Goal: Task Accomplishment & Management: Complete application form

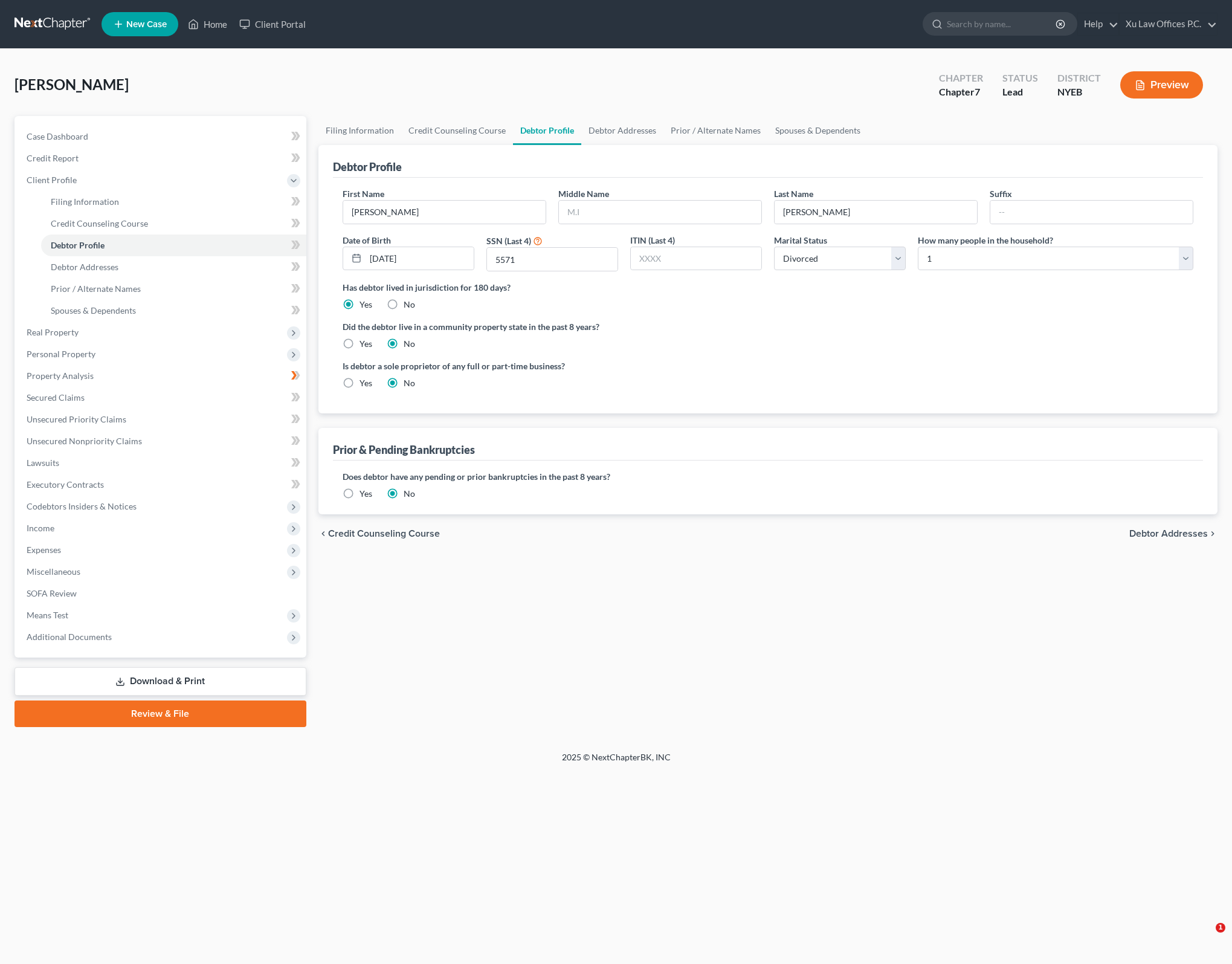
select select "3"
select select "0"
click at [162, 275] on link "Debtor Addresses" at bounding box center [173, 267] width 265 height 22
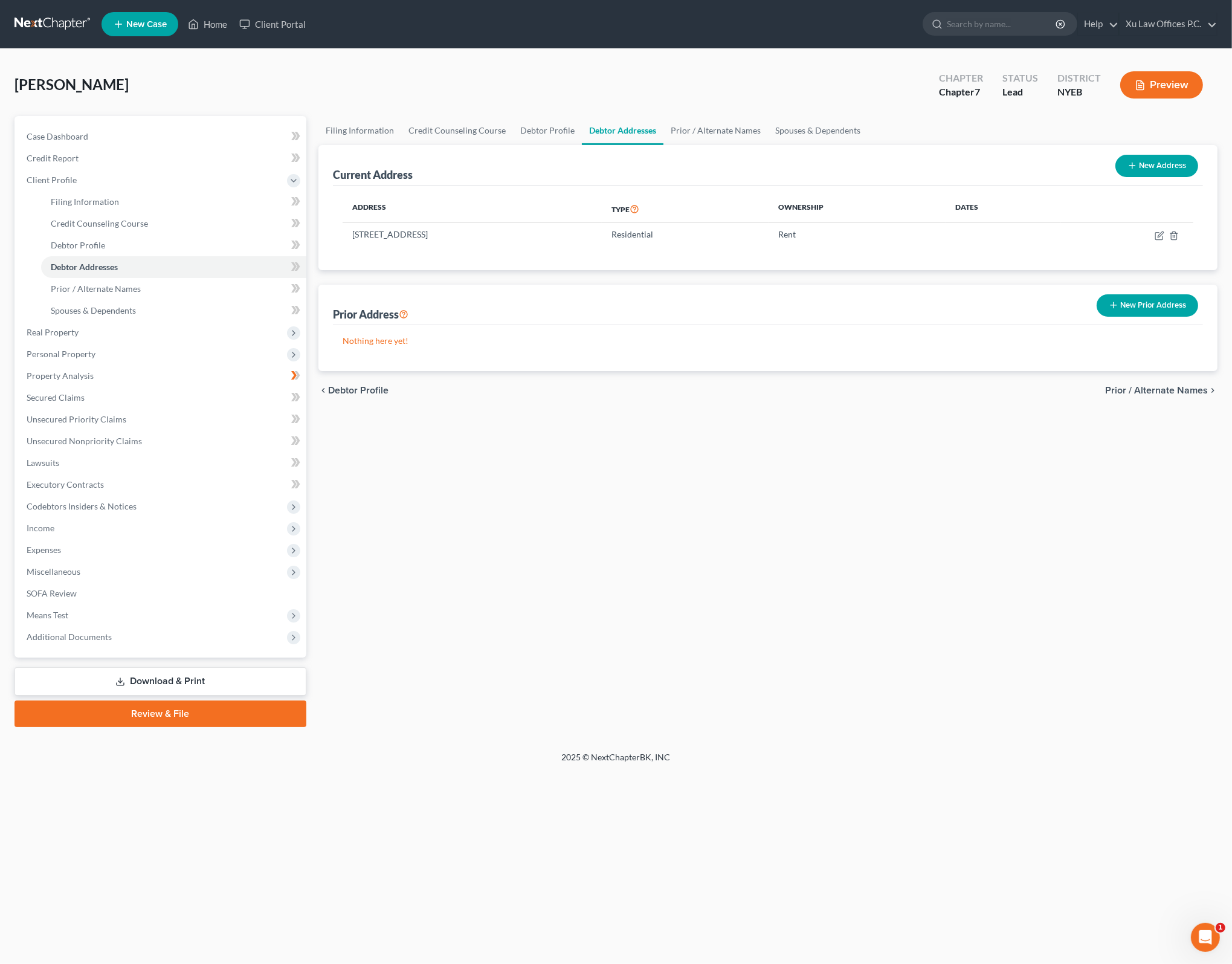
click at [1175, 392] on span "Prior / Alternate Names" at bounding box center [1156, 390] width 103 height 10
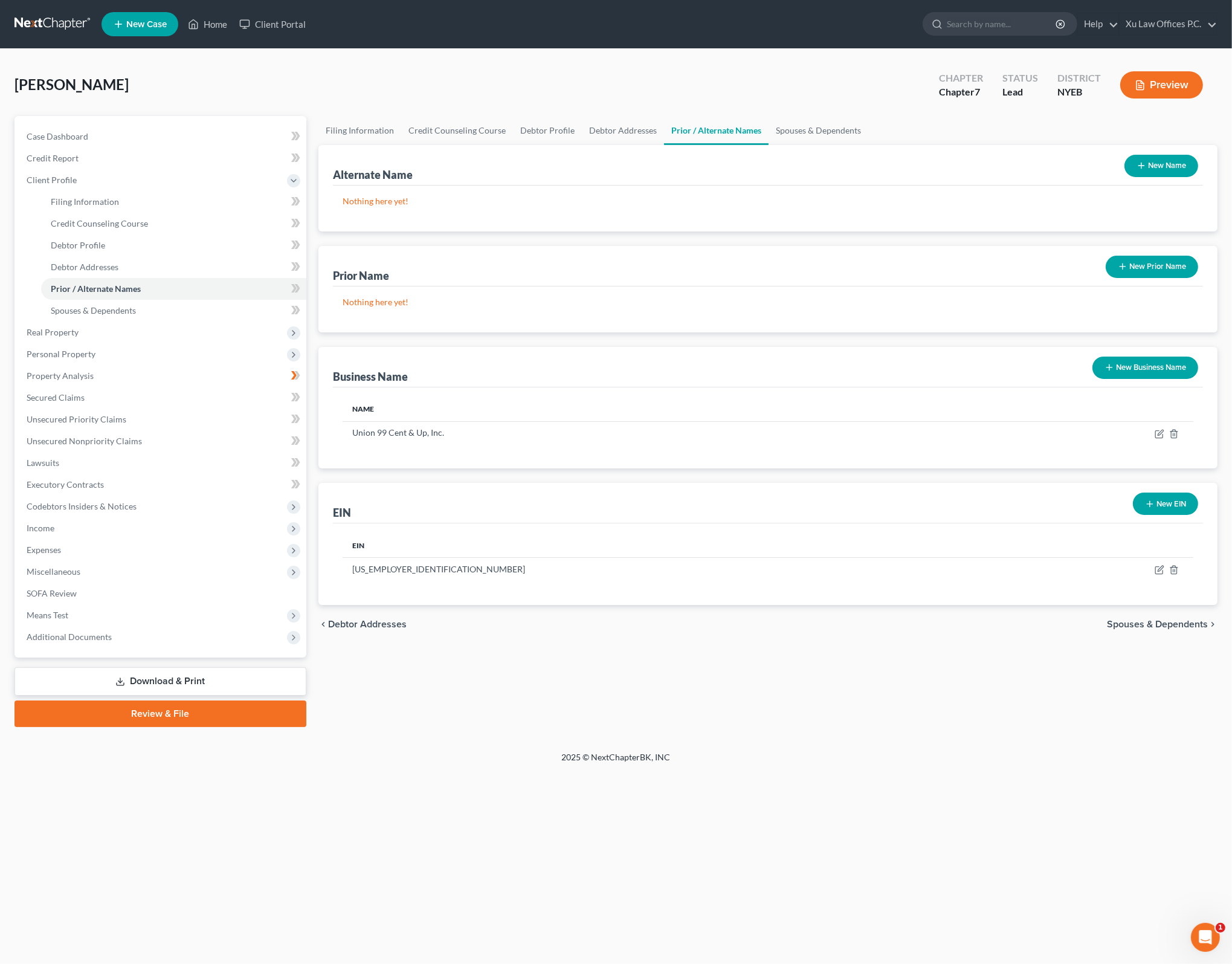
click at [1203, 623] on span "Spouses & Dependents" at bounding box center [1157, 624] width 101 height 10
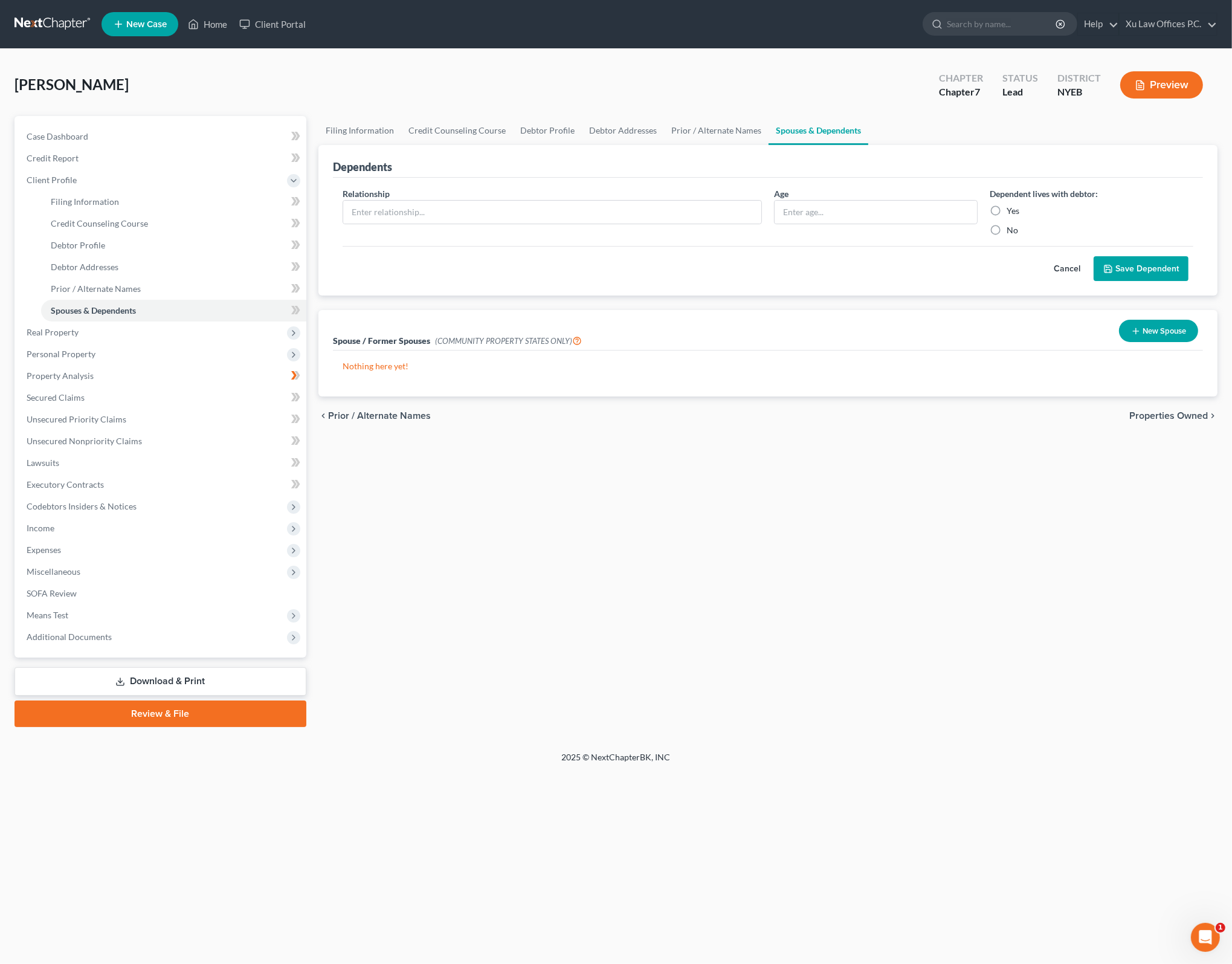
click at [794, 579] on div "Filing Information Credit Counseling Course Debtor Profile Debtor Addresses Pri…" at bounding box center [767, 421] width 911 height 611
click at [848, 534] on div "Filing Information Credit Counseling Course Debtor Profile Debtor Addresses Pri…" at bounding box center [767, 421] width 911 height 611
click at [985, 556] on div "Filing Information Credit Counseling Course Debtor Profile Debtor Addresses Pri…" at bounding box center [767, 421] width 911 height 611
click at [1191, 414] on span "Properties Owned" at bounding box center [1168, 415] width 78 height 10
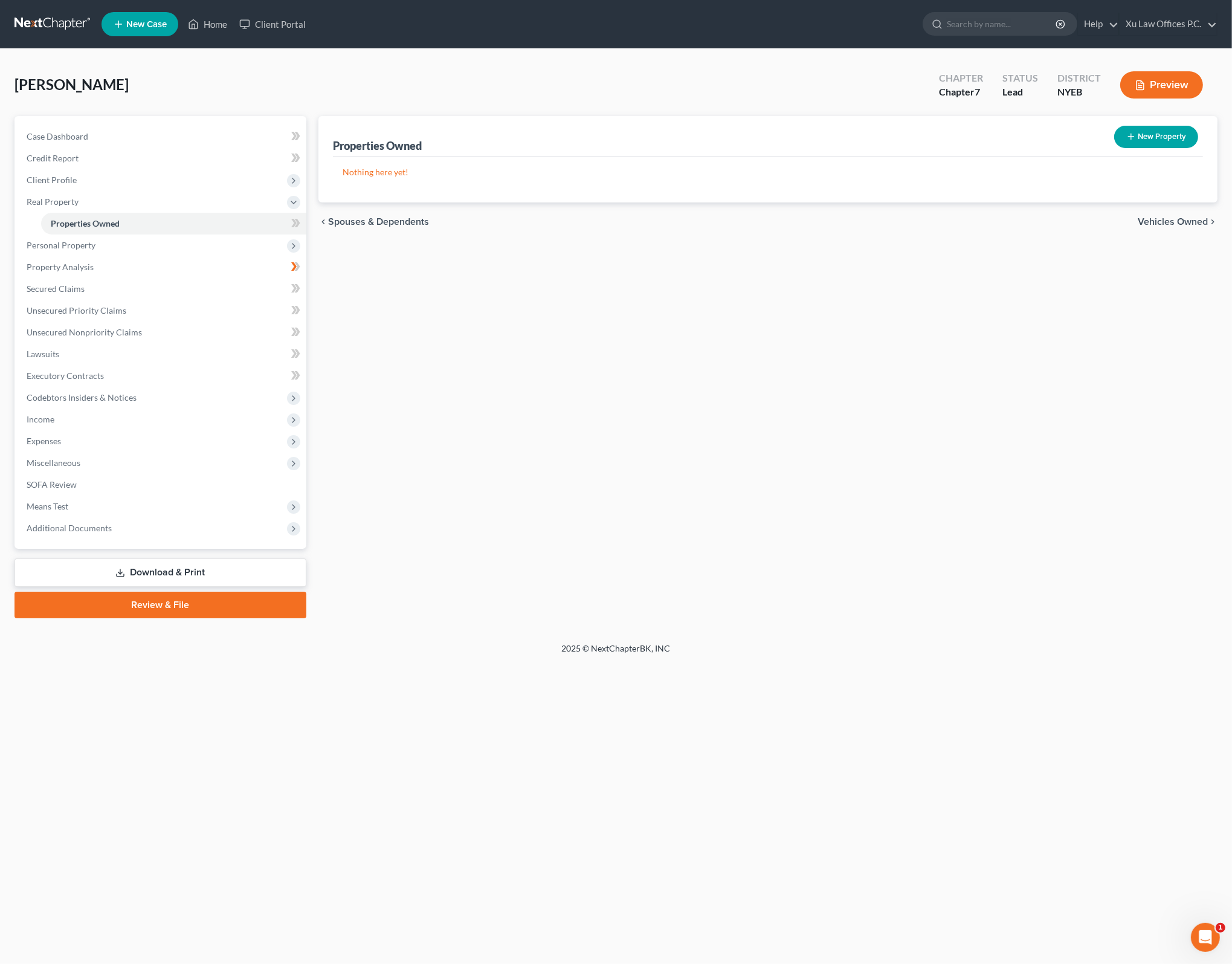
click at [813, 264] on div "Properties Owned New Property Nothing here yet! Property Market Value Liens Exe…" at bounding box center [767, 367] width 911 height 502
click at [1170, 221] on span "Vehicles Owned" at bounding box center [1173, 222] width 70 height 10
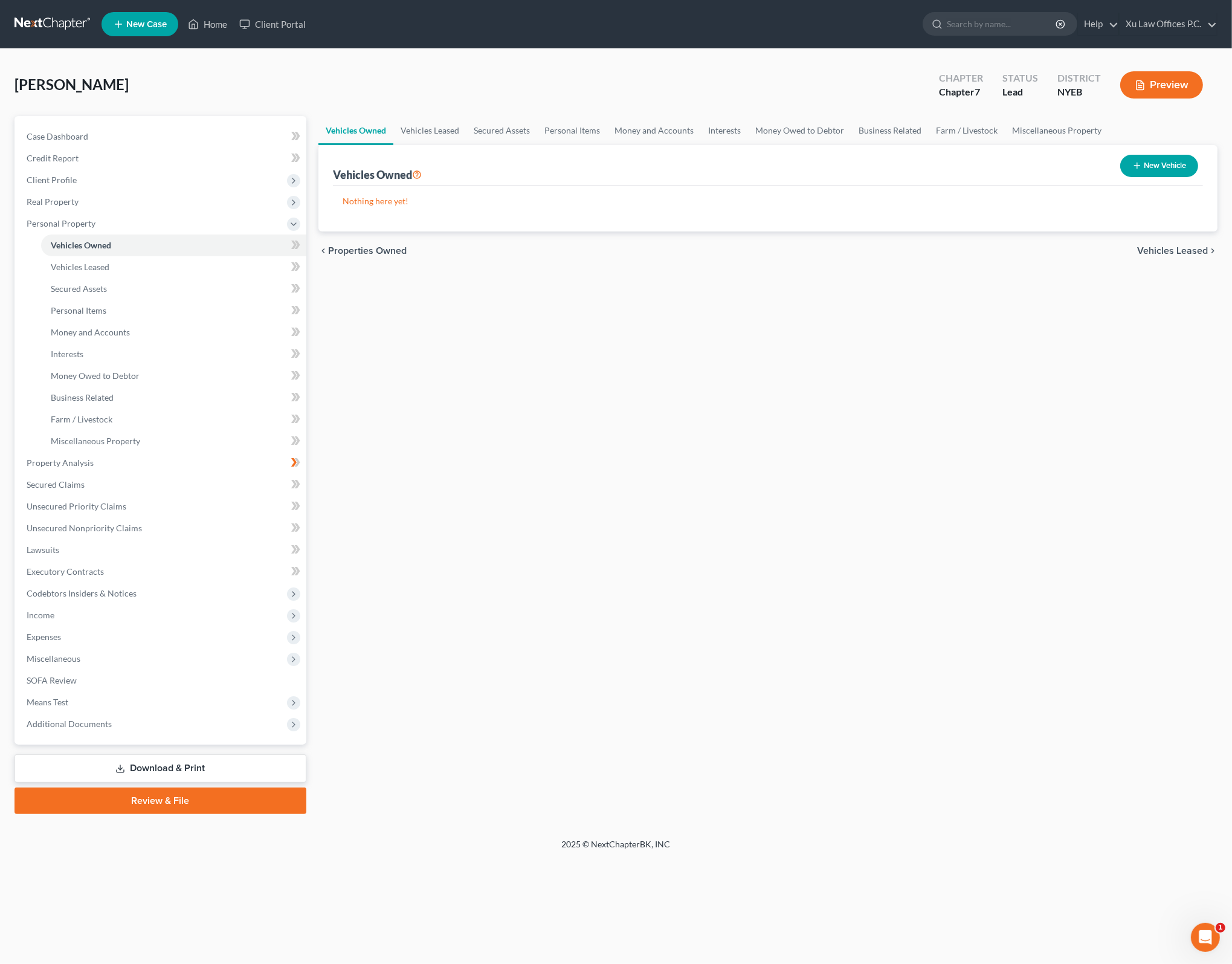
click at [1184, 253] on span "Vehicles Leased" at bounding box center [1173, 250] width 71 height 10
click at [1186, 252] on span "Secured Assets" at bounding box center [1173, 250] width 68 height 10
click at [1186, 252] on span "Personal Items" at bounding box center [1175, 250] width 65 height 10
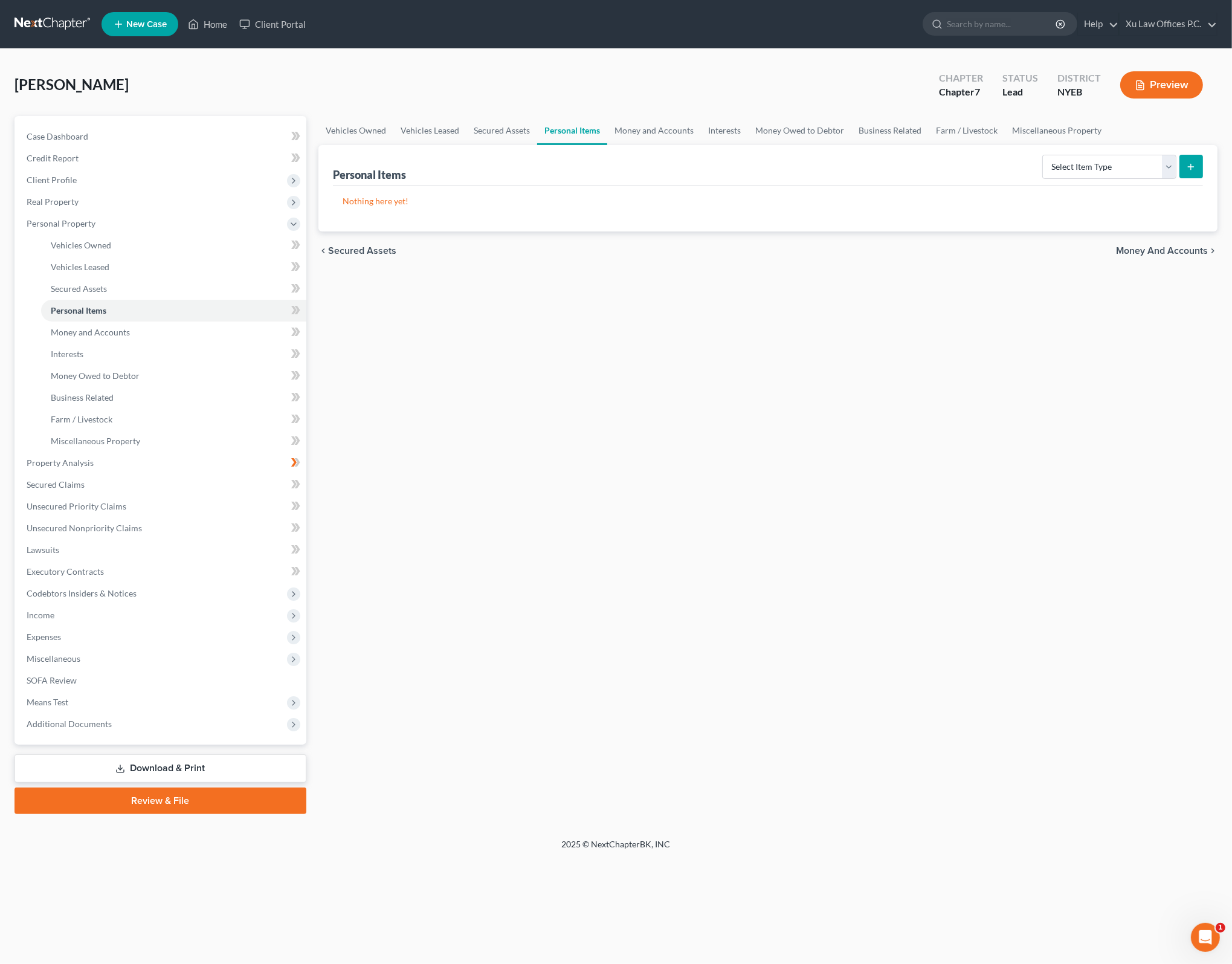
click at [1186, 252] on span "Money and Accounts" at bounding box center [1162, 250] width 92 height 10
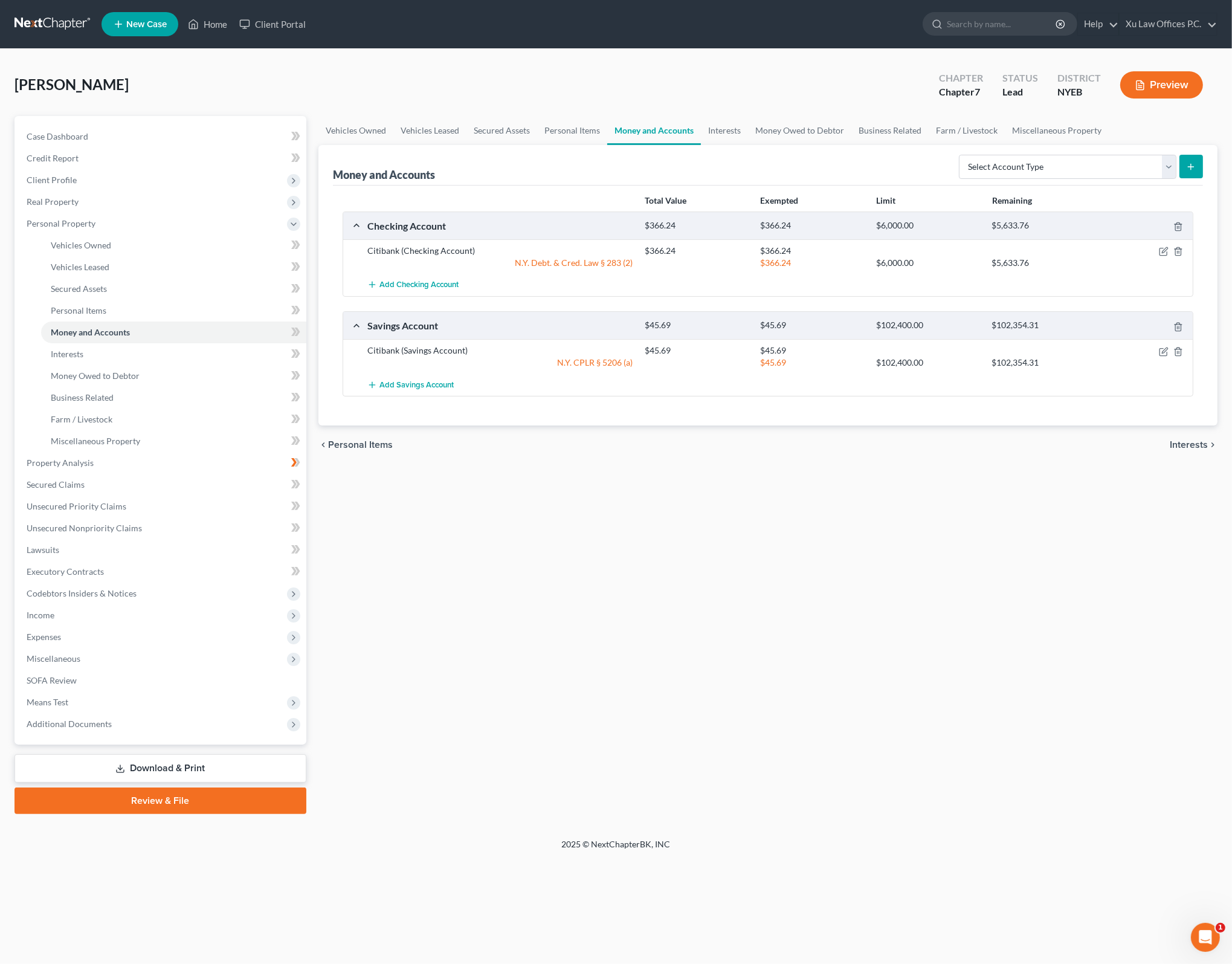
drag, startPoint x: 647, startPoint y: 516, endPoint x: 541, endPoint y: 352, distance: 195.3
click at [647, 515] on div "Vehicles Owned Vehicles Leased Secured Assets Personal Items Money and Accounts…" at bounding box center [767, 465] width 911 height 698
click at [583, 160] on div "Money and Accounts Select Account Type Brokerage Cash on Hand Certificates of D…" at bounding box center [767, 165] width 870 height 40
click at [607, 527] on div "Vehicles Owned Vehicles Leased Secured Assets Personal Items Money and Accounts…" at bounding box center [767, 465] width 911 height 698
click at [1188, 440] on span "Interests" at bounding box center [1189, 445] width 38 height 10
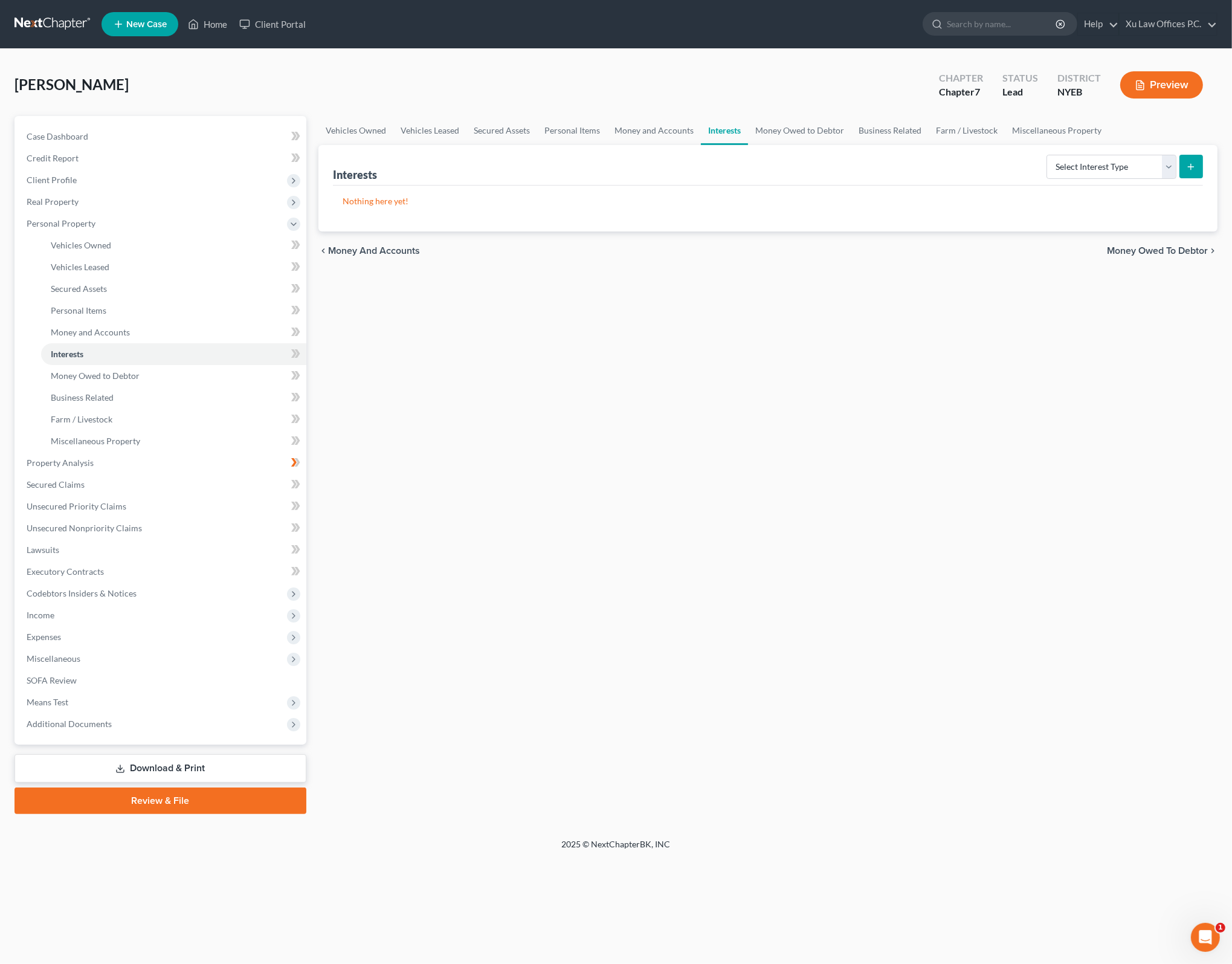
drag, startPoint x: 754, startPoint y: 471, endPoint x: 756, endPoint y: 461, distance: 10.2
click at [754, 470] on div "Vehicles Owned Vehicles Leased Secured Assets Personal Items Money and Accounts…" at bounding box center [767, 465] width 911 height 698
click at [1160, 253] on span "Money Owed to Debtor" at bounding box center [1157, 250] width 101 height 10
click at [1189, 248] on span "Business Related" at bounding box center [1170, 250] width 75 height 10
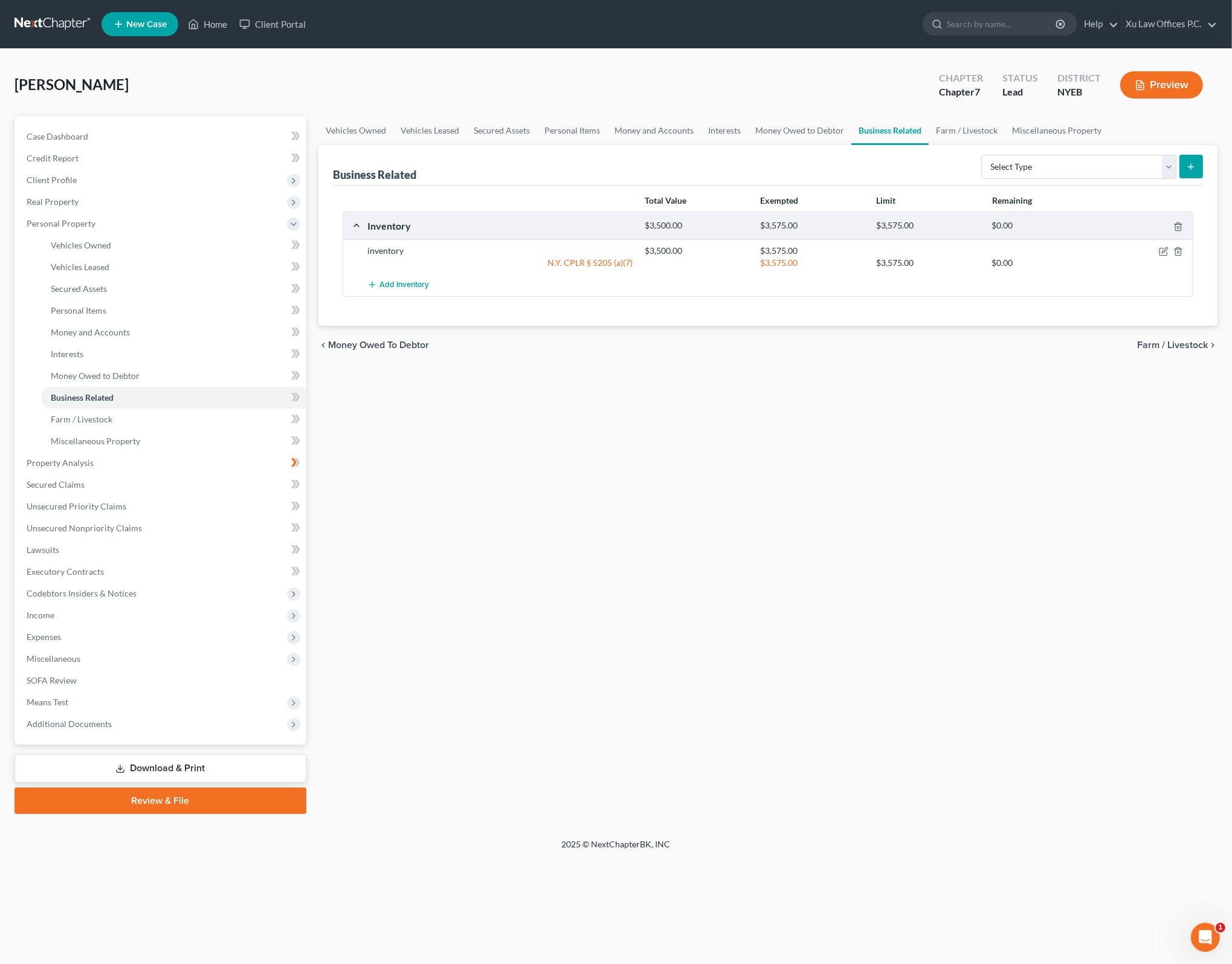
click at [985, 415] on div "Vehicles Owned Vehicles Leased Secured Assets Personal Items Money and Accounts…" at bounding box center [767, 465] width 911 height 698
click at [1191, 345] on span "Farm / Livestock" at bounding box center [1173, 345] width 71 height 10
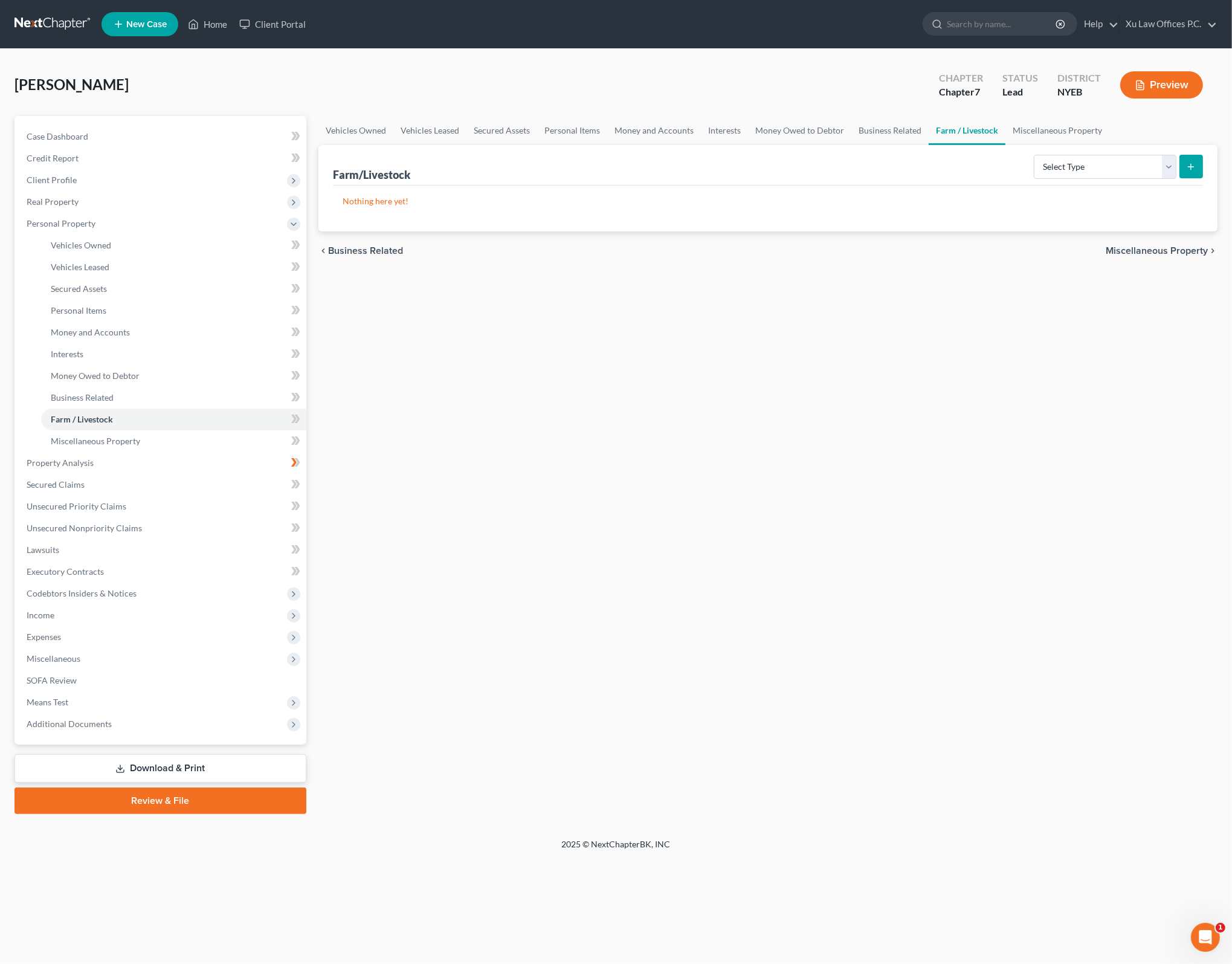
click at [1070, 403] on div "Vehicles Owned Vehicles Leased Secured Assets Personal Items Money and Accounts…" at bounding box center [767, 465] width 911 height 698
click at [1153, 250] on span "Miscellaneous Property" at bounding box center [1157, 250] width 102 height 10
click at [1173, 234] on div "chevron_left Farm / Livestock Property Analysis chevron_right" at bounding box center [768, 250] width 899 height 39
click at [1172, 248] on span "Property Analysis" at bounding box center [1169, 250] width 76 height 10
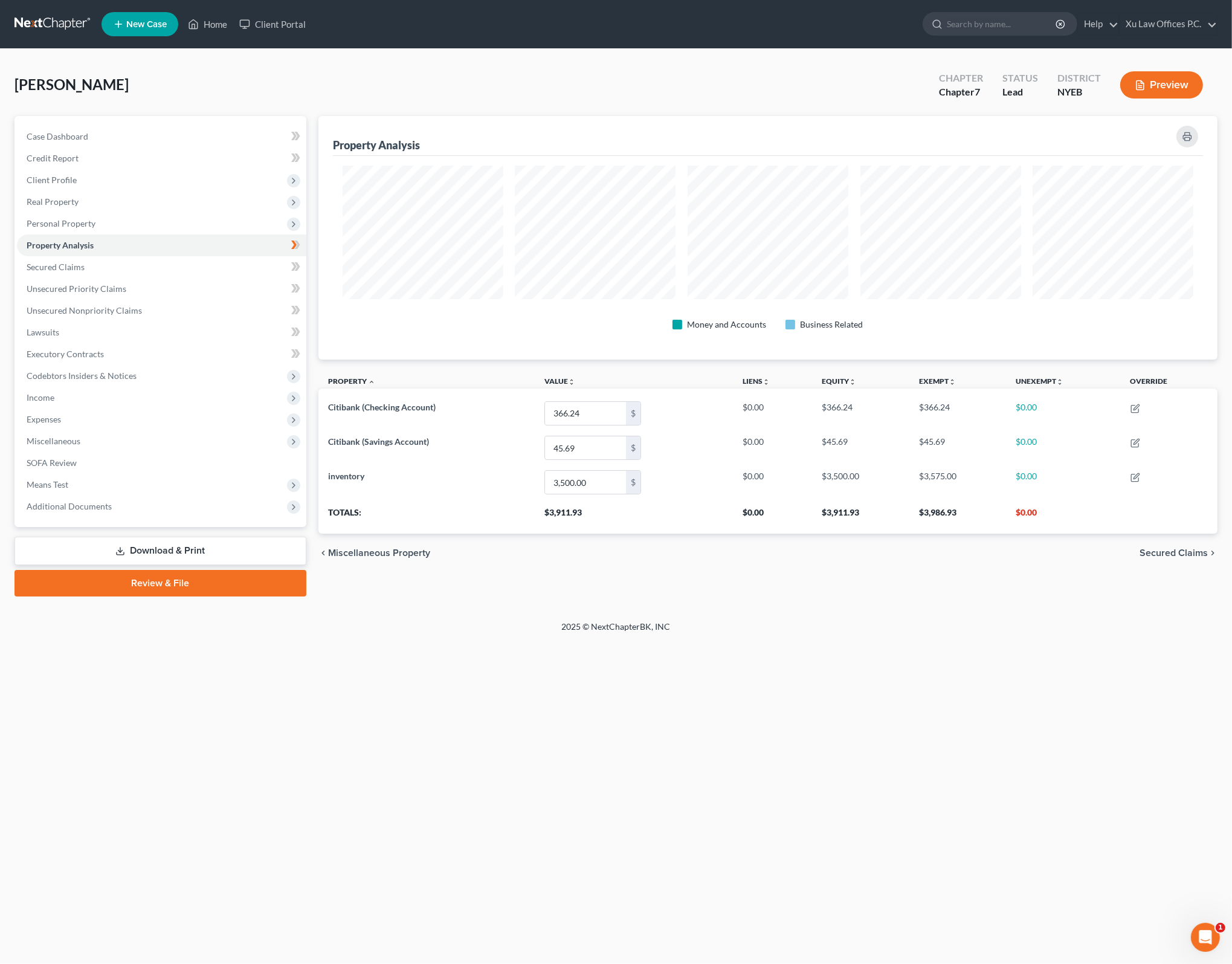
scroll to position [243, 899]
click at [367, 548] on span "Miscellaneous Property" at bounding box center [379, 553] width 102 height 10
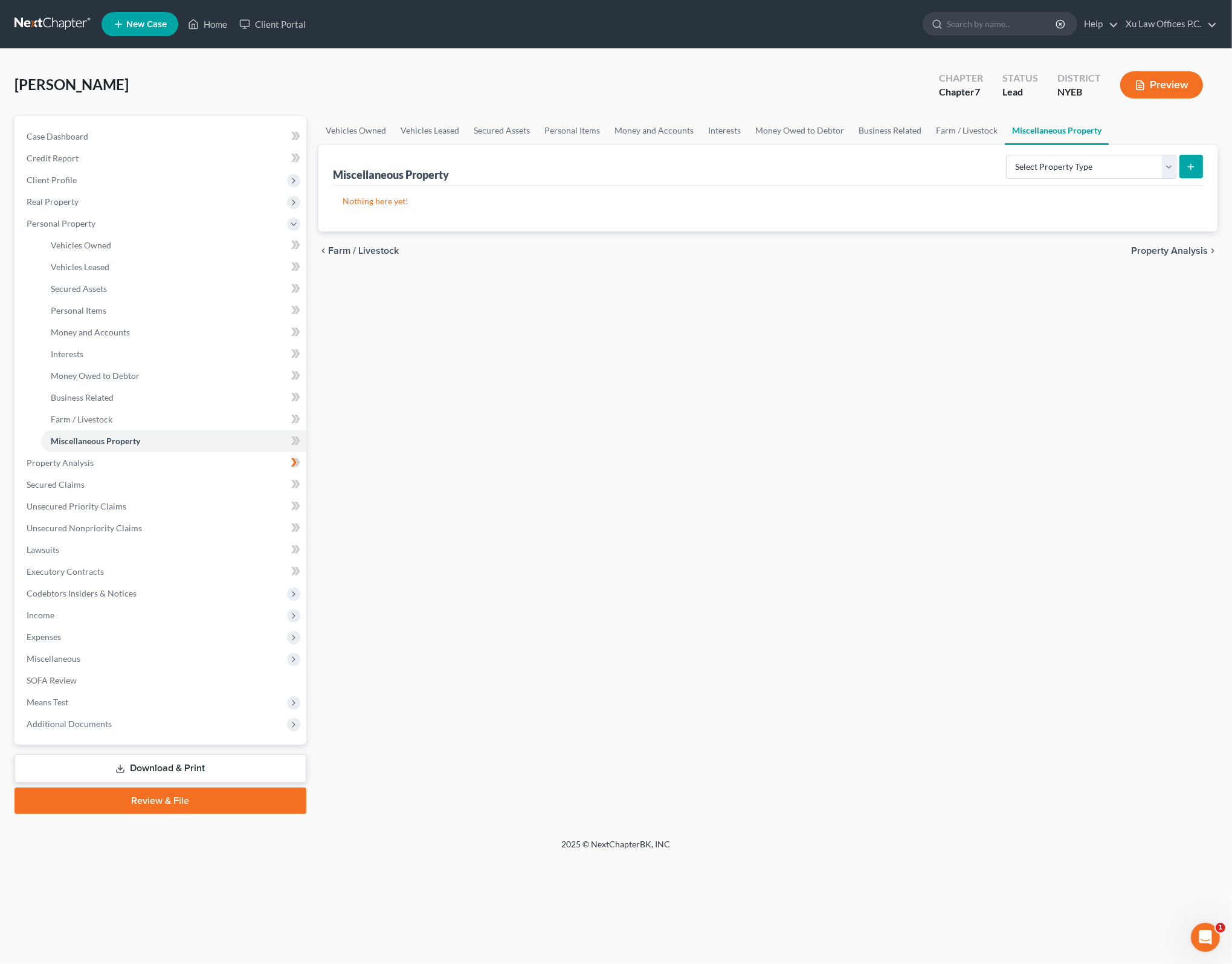
click at [369, 243] on div "chevron_left Farm / Livestock Property Analysis chevron_right" at bounding box center [768, 250] width 899 height 39
click at [367, 247] on span "Farm / Livestock" at bounding box center [364, 250] width 71 height 10
click at [387, 253] on span "Business Related" at bounding box center [366, 250] width 75 height 10
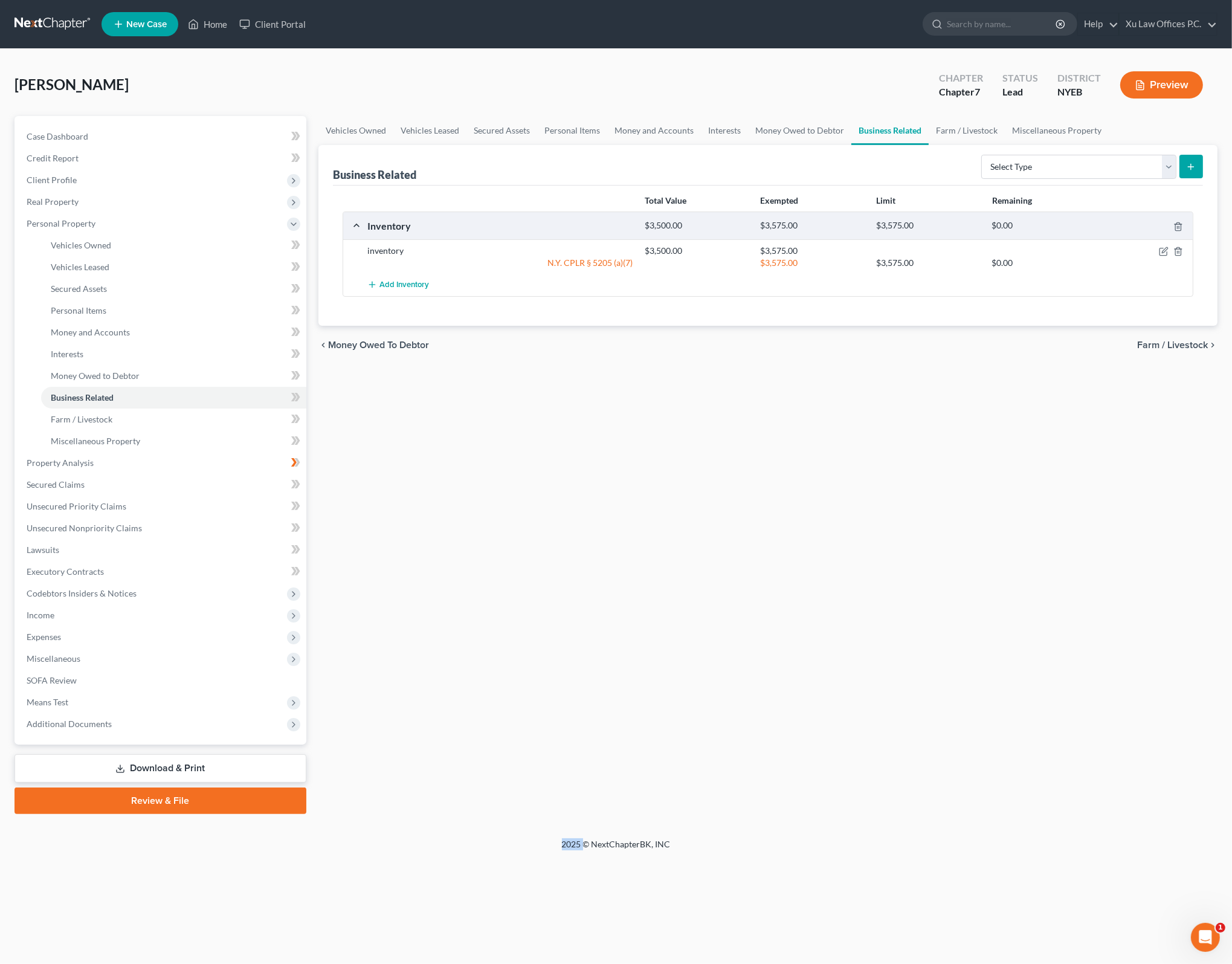
click at [1180, 342] on span "Farm / Livestock" at bounding box center [1173, 345] width 71 height 10
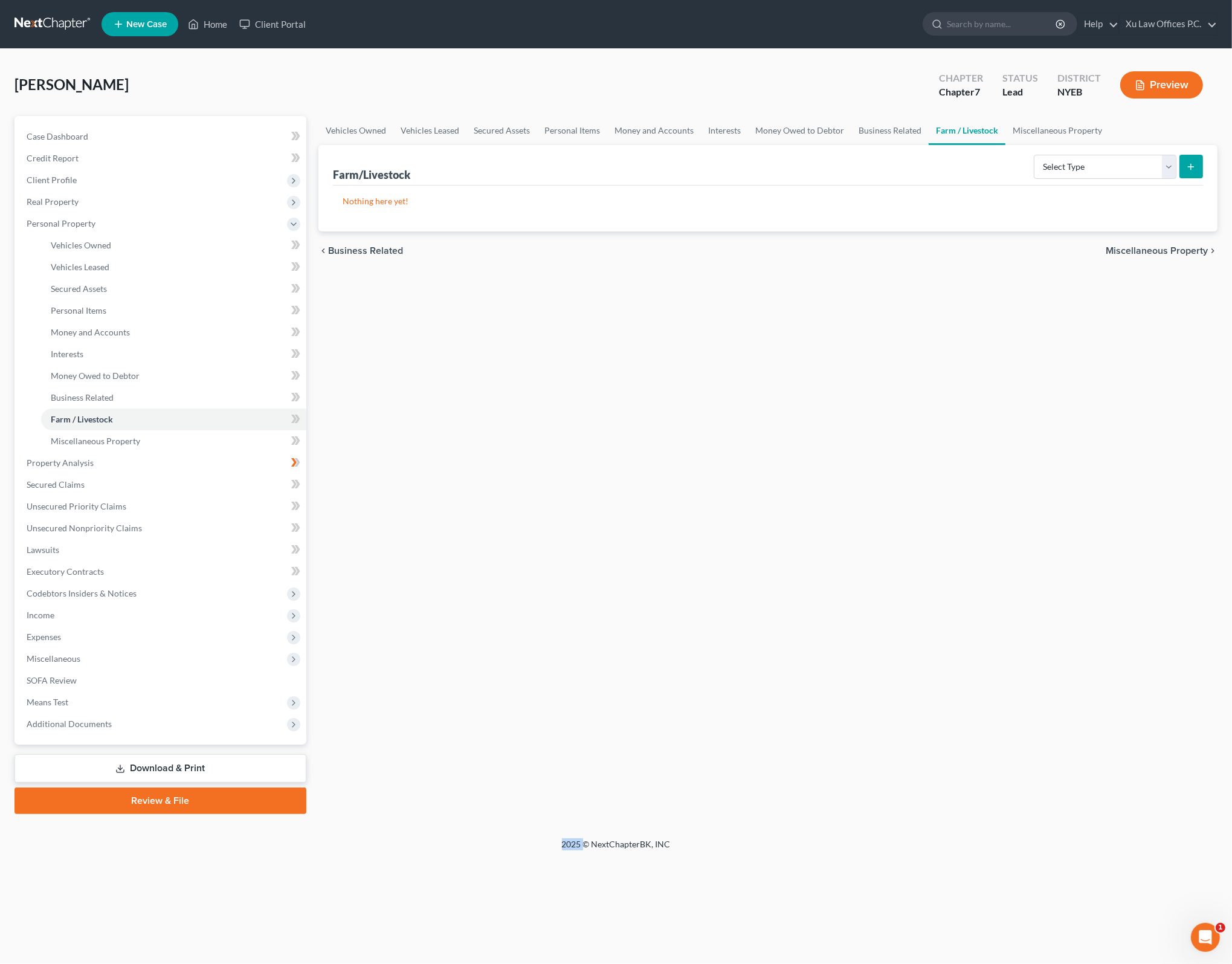
click at [1158, 251] on span "Miscellaneous Property" at bounding box center [1157, 250] width 102 height 10
click at [1147, 252] on span "Property Analysis" at bounding box center [1169, 250] width 76 height 10
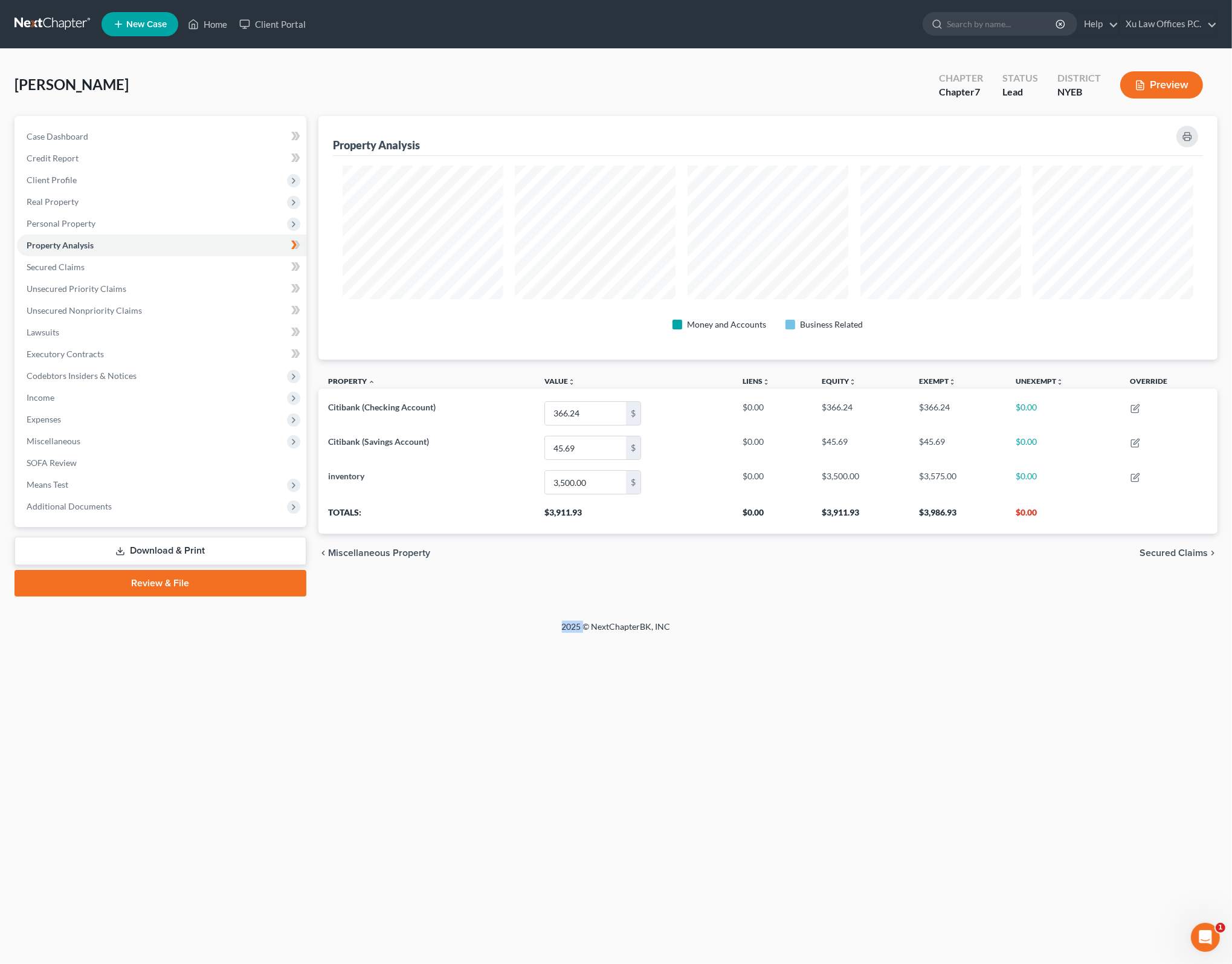
scroll to position [243, 899]
click at [1130, 618] on div "[PERSON_NAME] Upgraded Chapter Chapter 7 Status Lead District NYEB Preview Peti…" at bounding box center [616, 335] width 1232 height 572
click at [1177, 550] on span "Secured Claims" at bounding box center [1173, 553] width 68 height 10
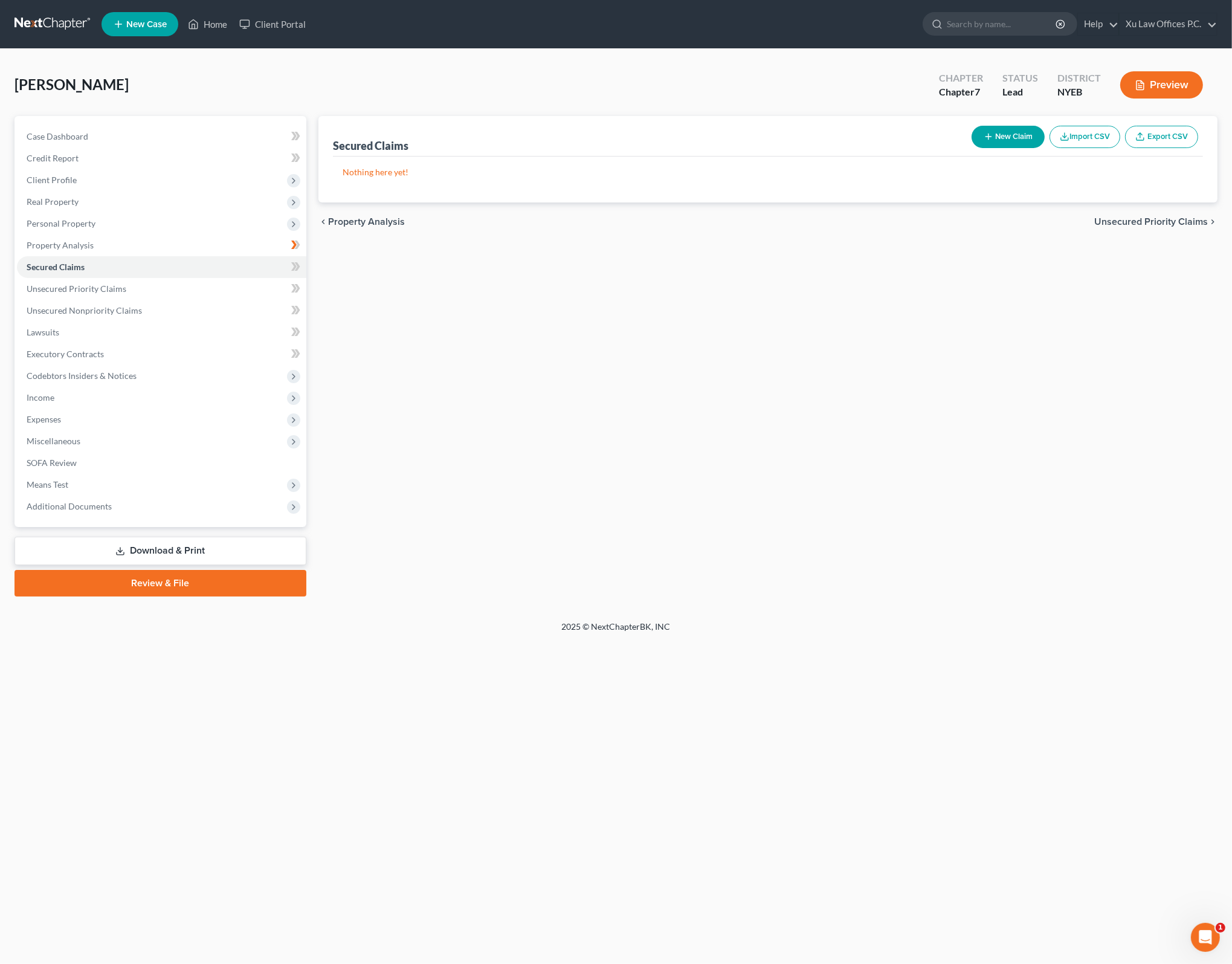
click at [1134, 217] on span "Unsecured Priority Claims" at bounding box center [1151, 222] width 113 height 10
click at [1164, 217] on span "Unsecured Nonpriority Claims" at bounding box center [1142, 222] width 131 height 10
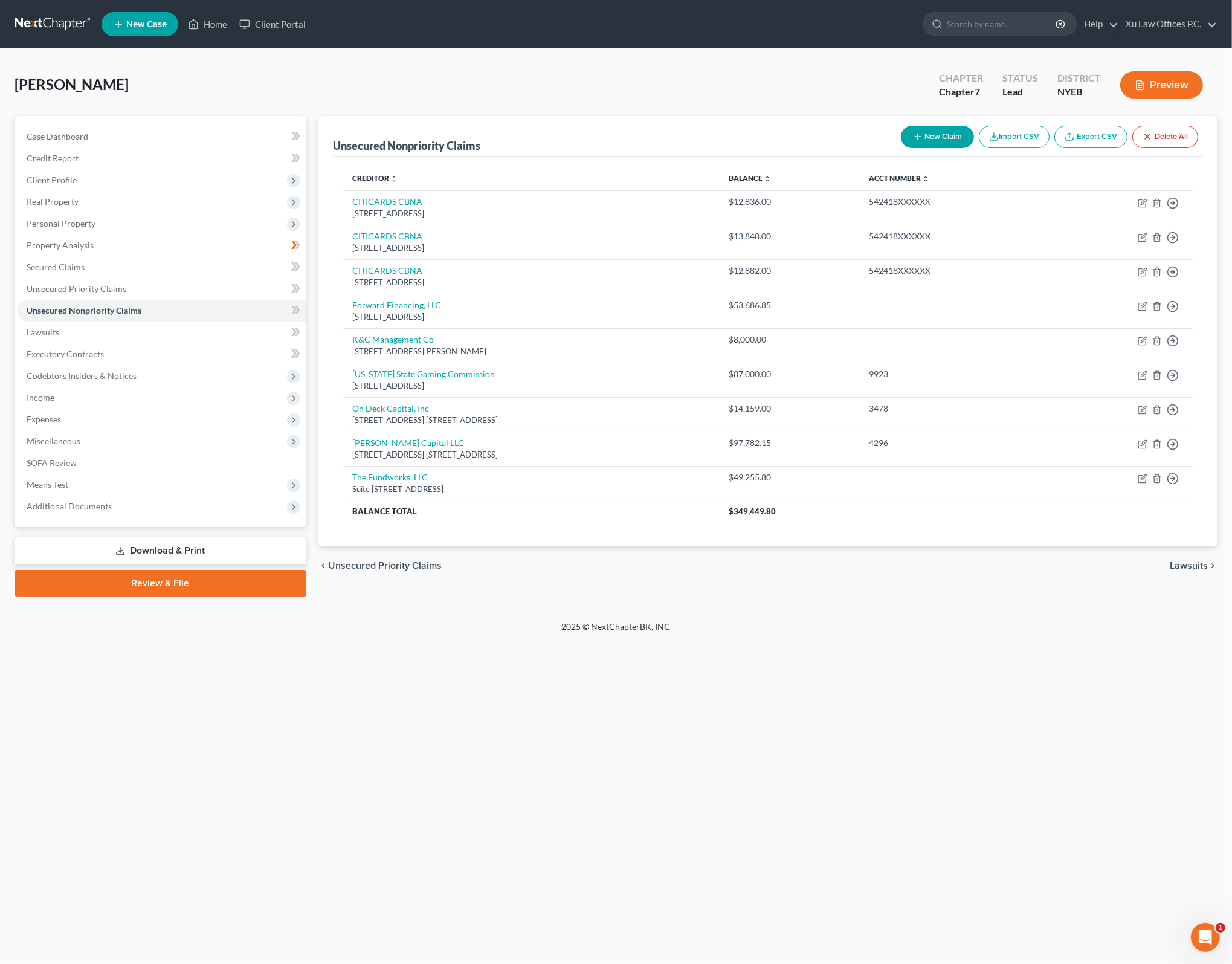
click at [1186, 561] on span "Lawsuits" at bounding box center [1189, 566] width 38 height 10
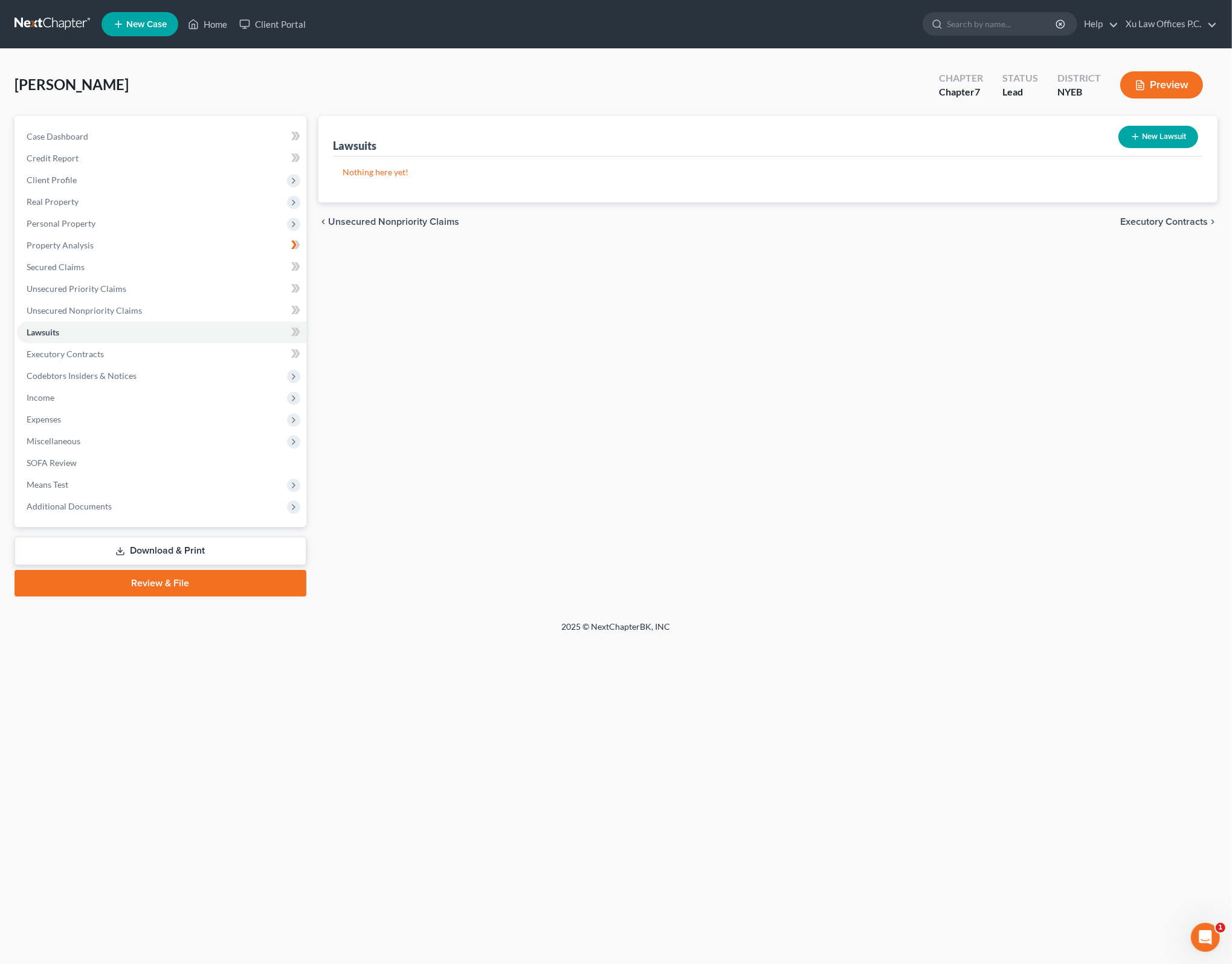
click at [1162, 219] on span "Executory Contracts" at bounding box center [1164, 222] width 87 height 10
click at [1186, 217] on span "Codebtors" at bounding box center [1185, 222] width 45 height 10
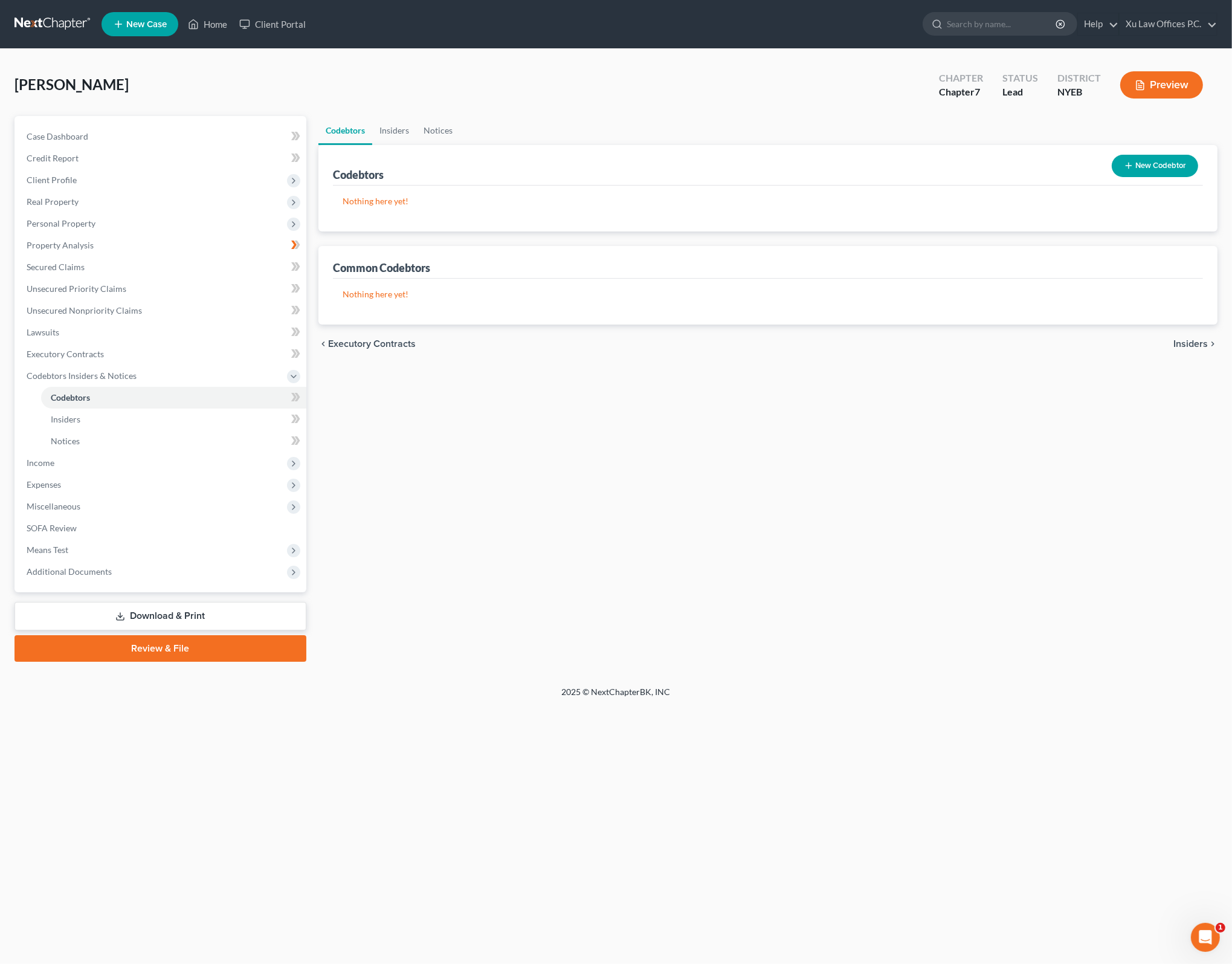
click at [1186, 345] on span "Insiders" at bounding box center [1190, 344] width 34 height 10
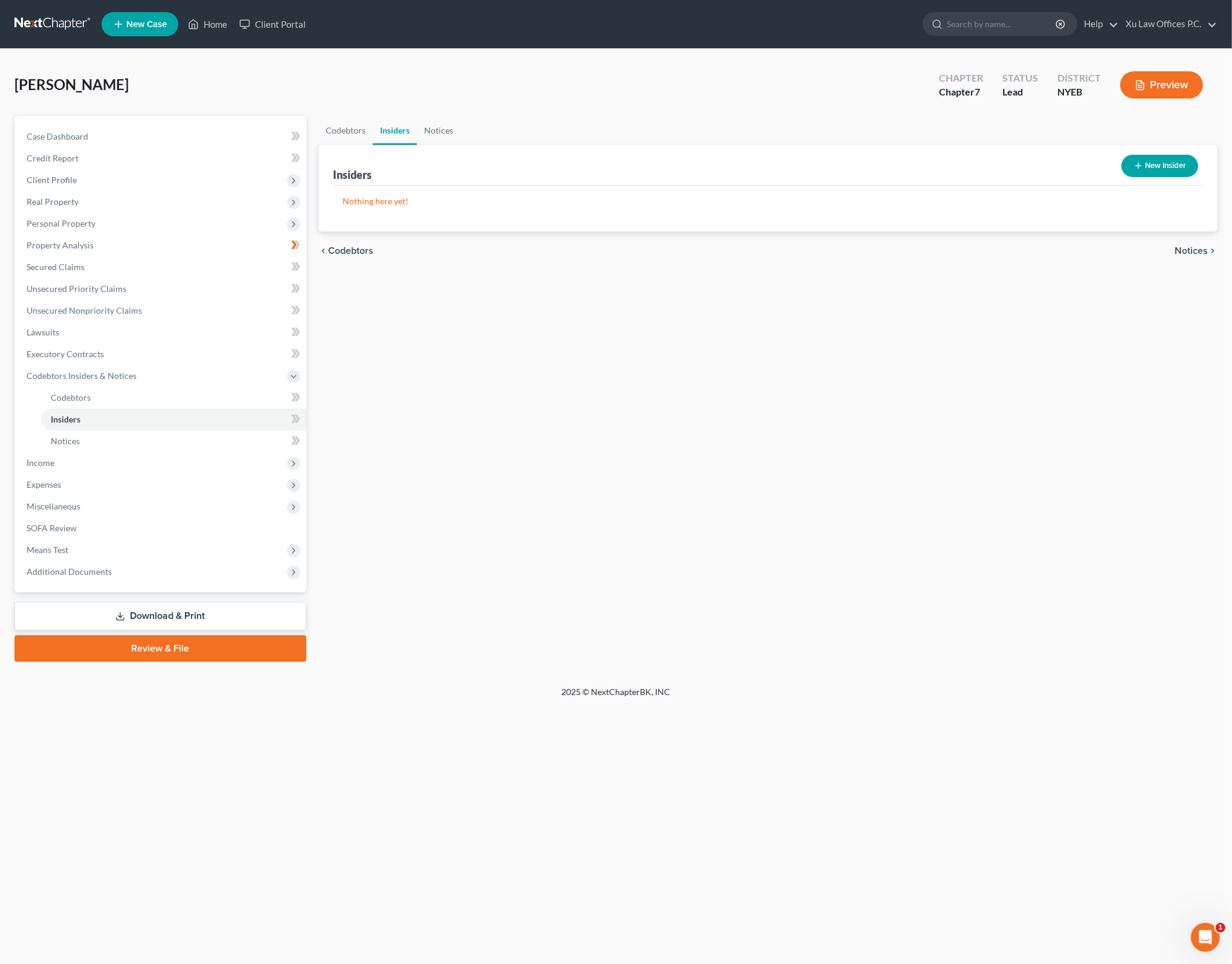
click at [1181, 252] on span "Notices" at bounding box center [1191, 250] width 33 height 10
click at [1191, 246] on span "Employment Income" at bounding box center [1164, 250] width 87 height 10
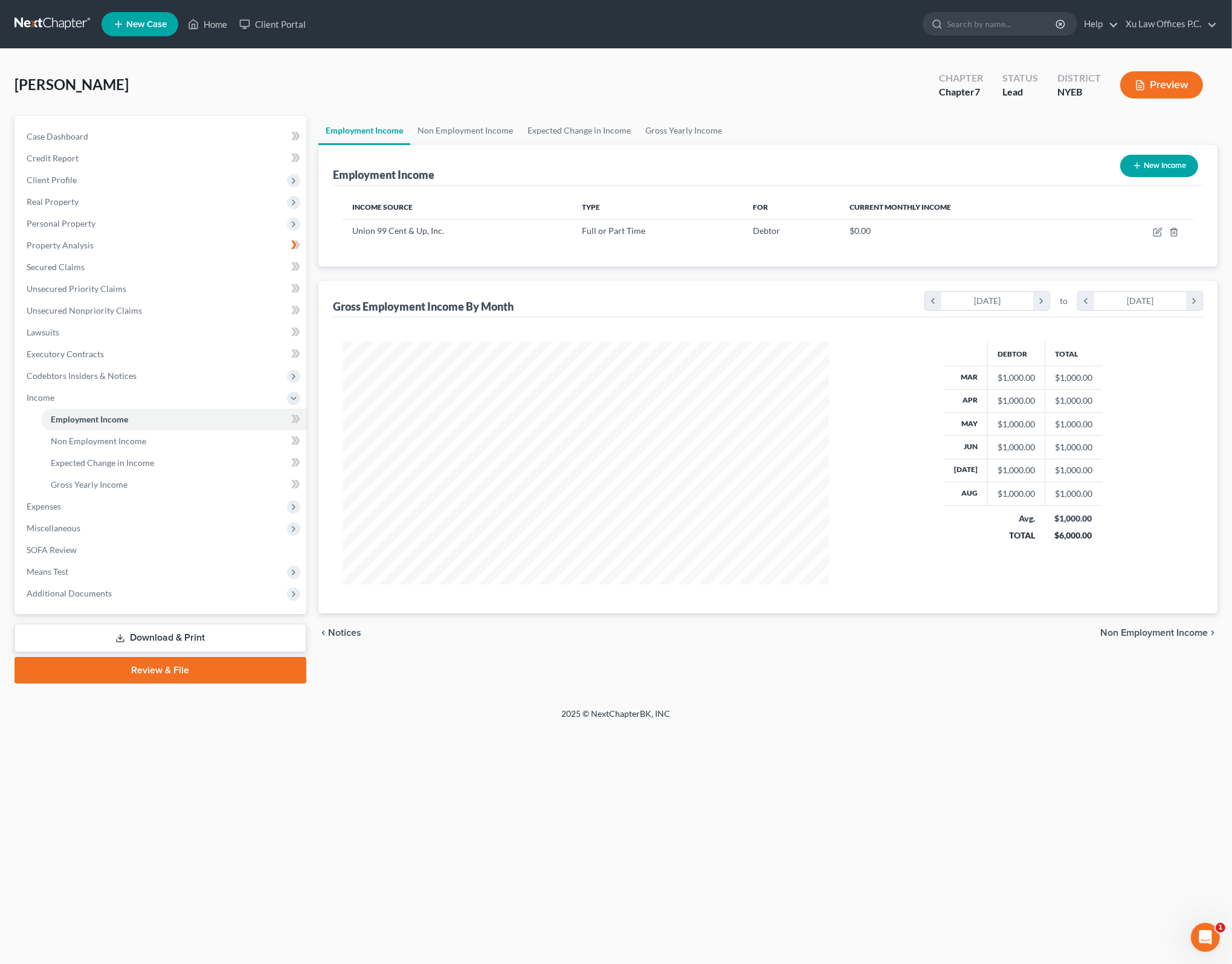
scroll to position [242, 510]
click at [1162, 630] on span "Non Employment Income" at bounding box center [1154, 632] width 108 height 10
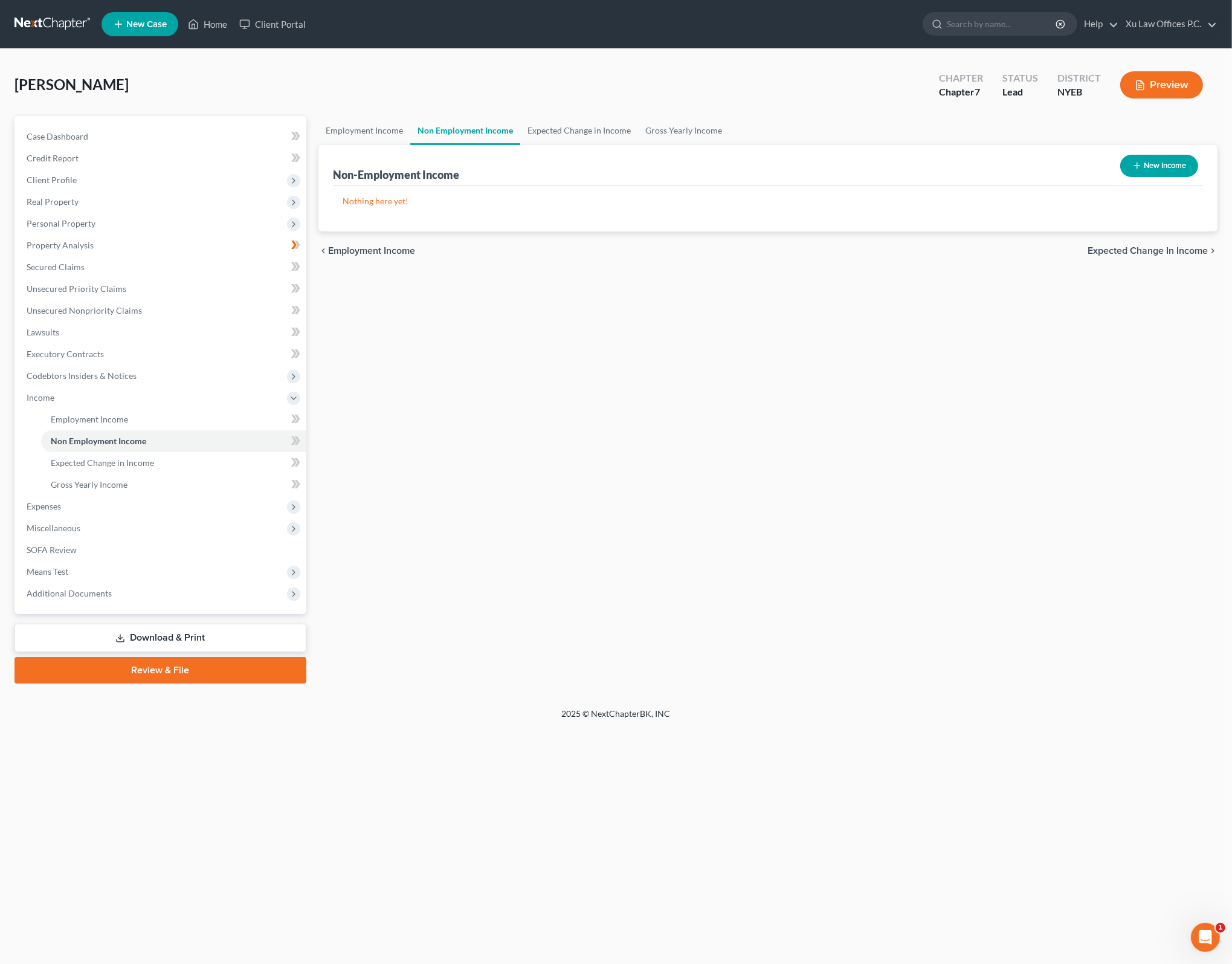
click at [1143, 254] on span "Expected Change in Income" at bounding box center [1147, 250] width 120 height 10
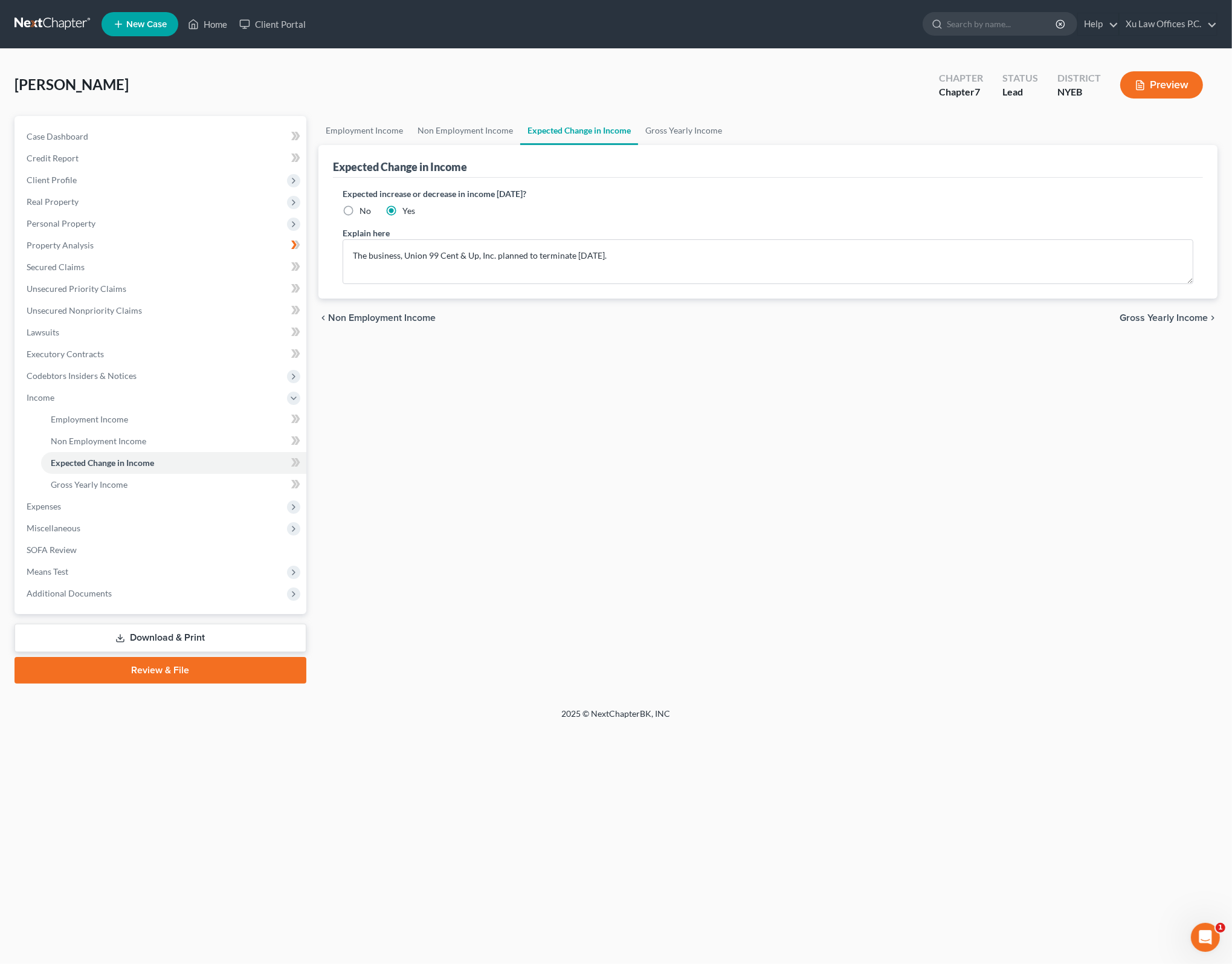
click at [426, 152] on div "Expected Change in Income" at bounding box center [767, 162] width 870 height 33
click at [731, 444] on div "Employment Income Non Employment Income Expected Change in Income Gross Yearly …" at bounding box center [767, 400] width 911 height 568
click at [1171, 314] on span "Gross Yearly Income" at bounding box center [1163, 318] width 88 height 10
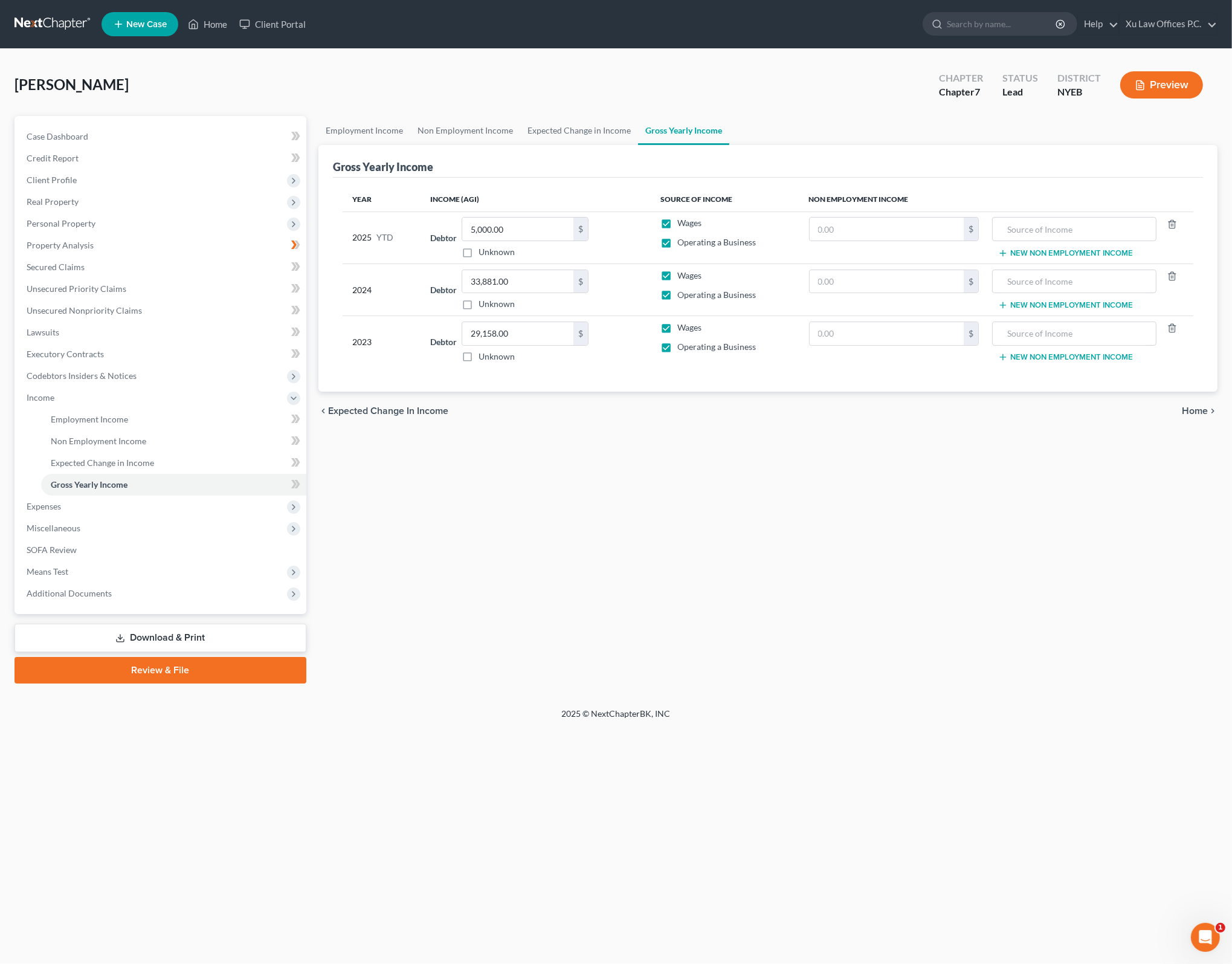
click at [684, 540] on div "Employment Income Non Employment Income Expected Change in Income Gross Yearly …" at bounding box center [767, 400] width 911 height 568
click at [476, 227] on input "5,000.00" at bounding box center [517, 229] width 111 height 23
click at [578, 476] on div "Employment Income Non Employment Income Expected Change in Income Gross Yearly …" at bounding box center [767, 400] width 911 height 568
click at [143, 411] on link "Employment Income" at bounding box center [173, 420] width 265 height 22
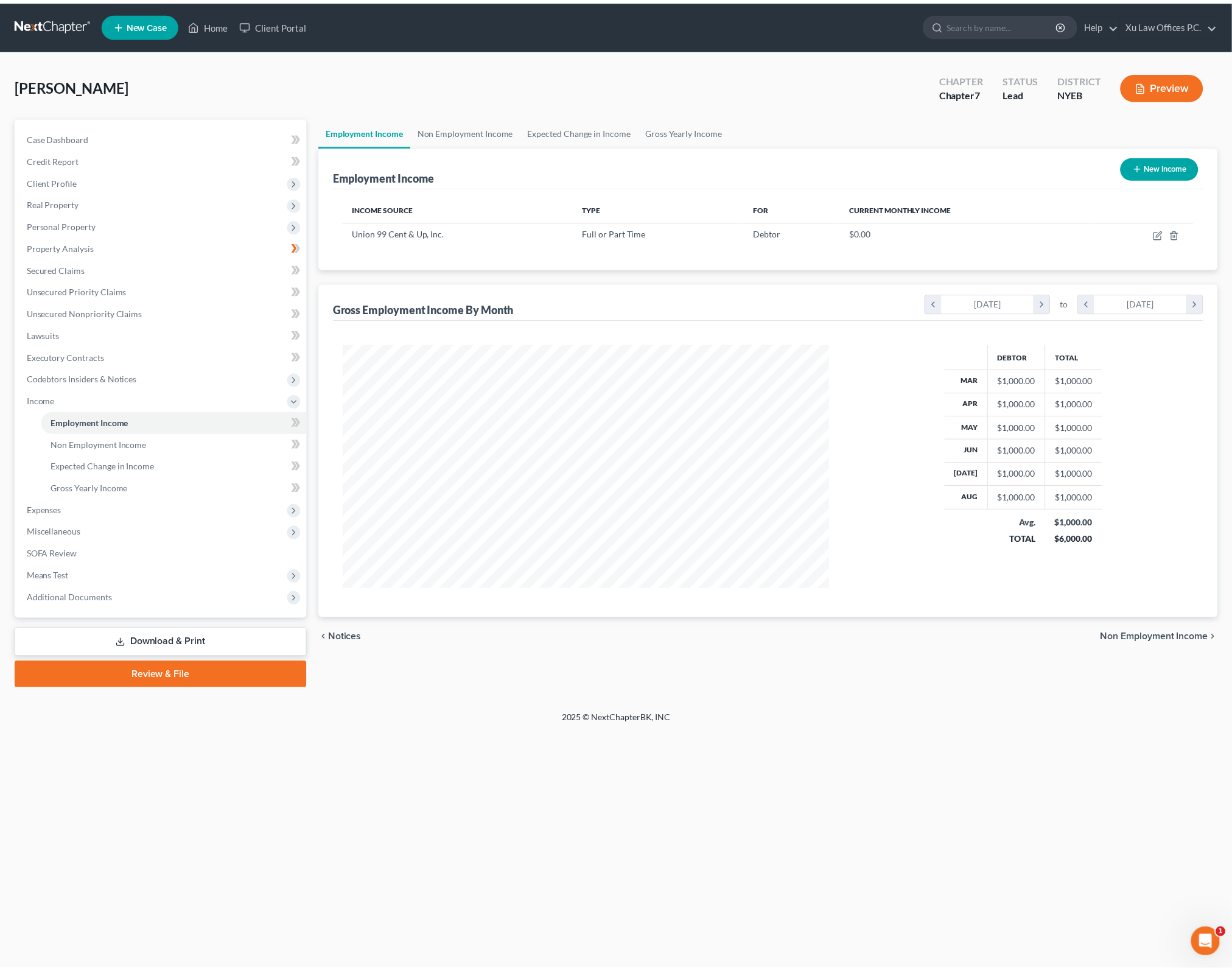
scroll to position [244, 514]
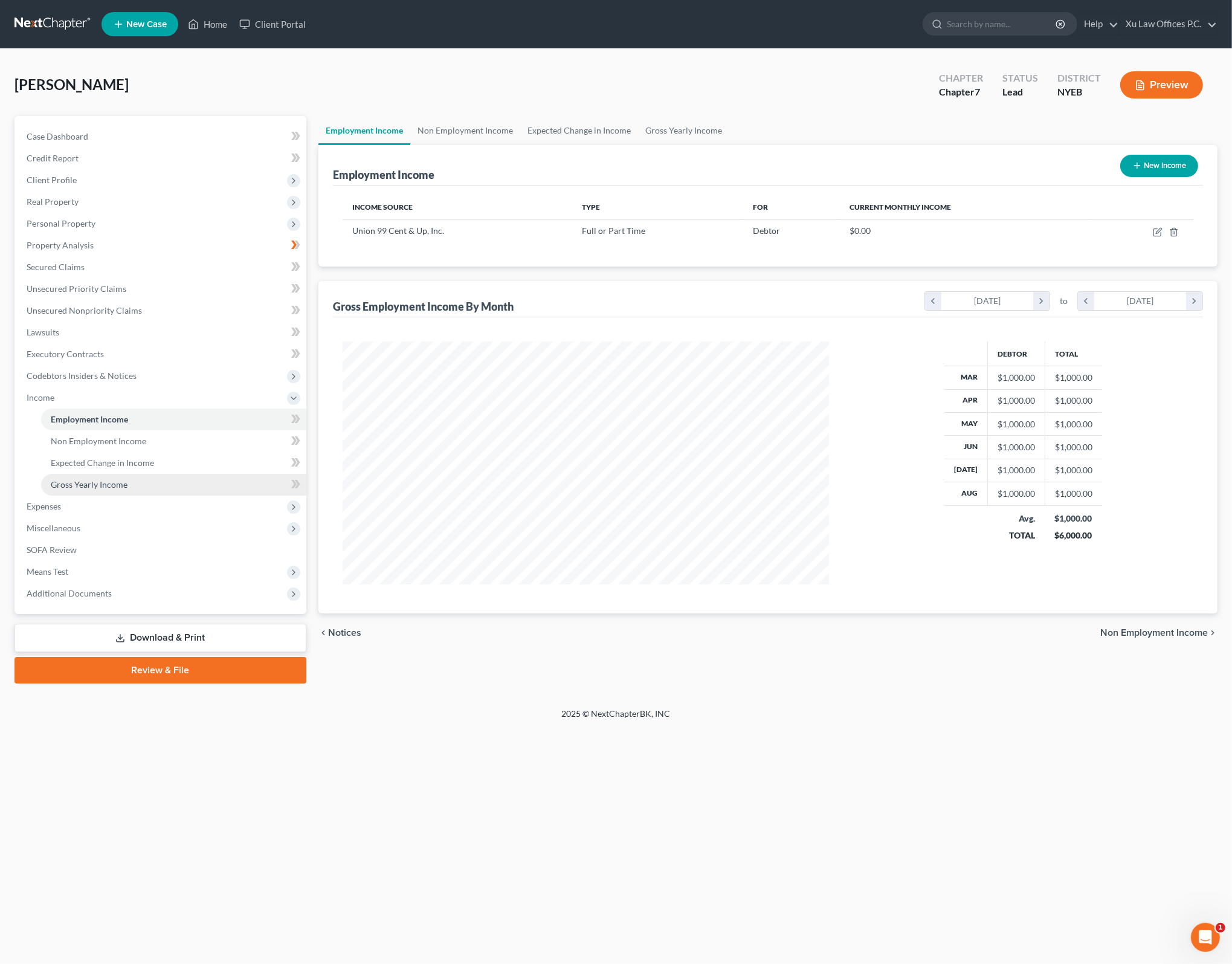
click at [132, 480] on link "Gross Yearly Income" at bounding box center [173, 484] width 265 height 22
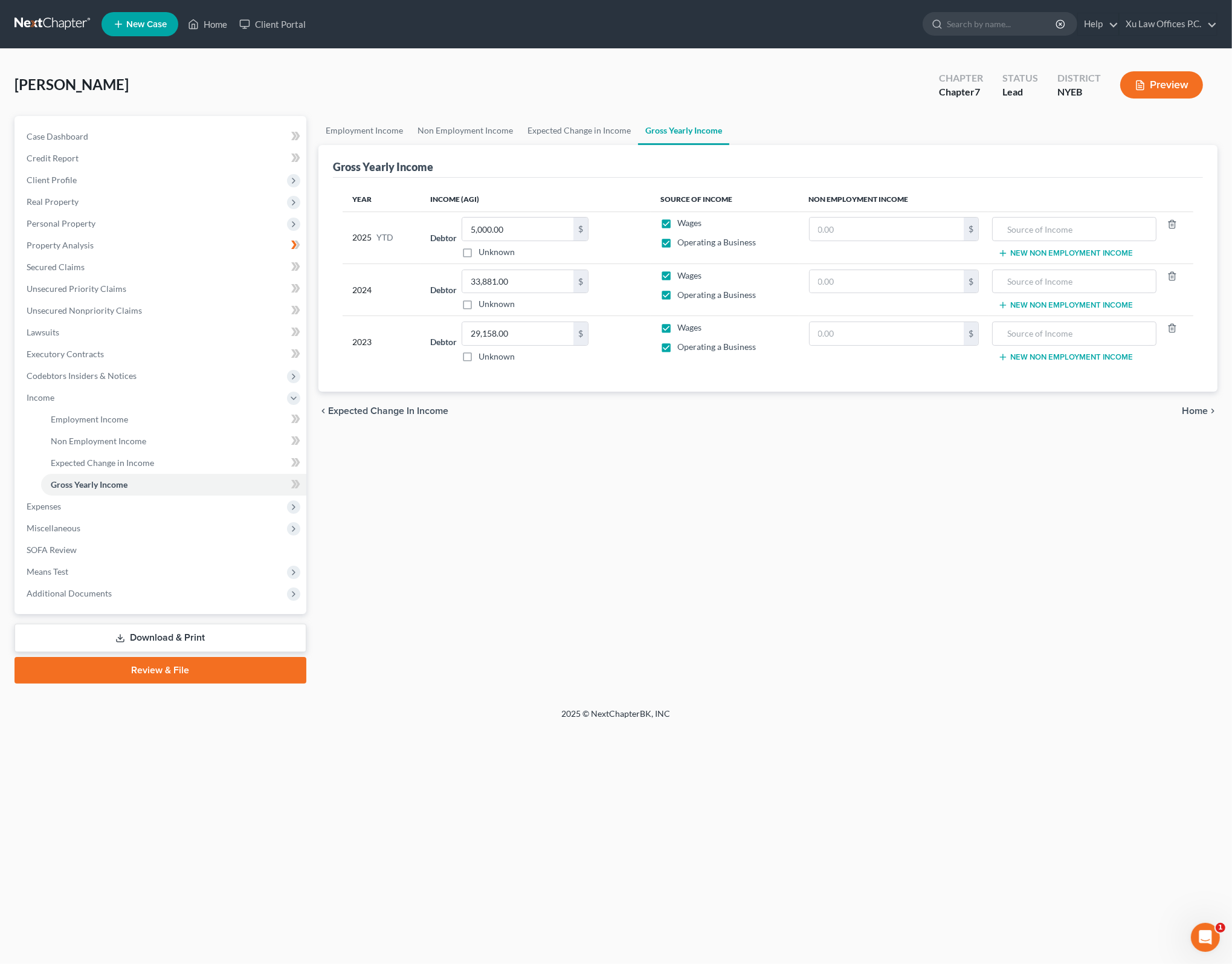
click at [667, 472] on div "Employment Income Non Employment Income Expected Change in Income Gross Yearly …" at bounding box center [767, 400] width 911 height 568
click at [1205, 406] on span "Home" at bounding box center [1194, 411] width 26 height 10
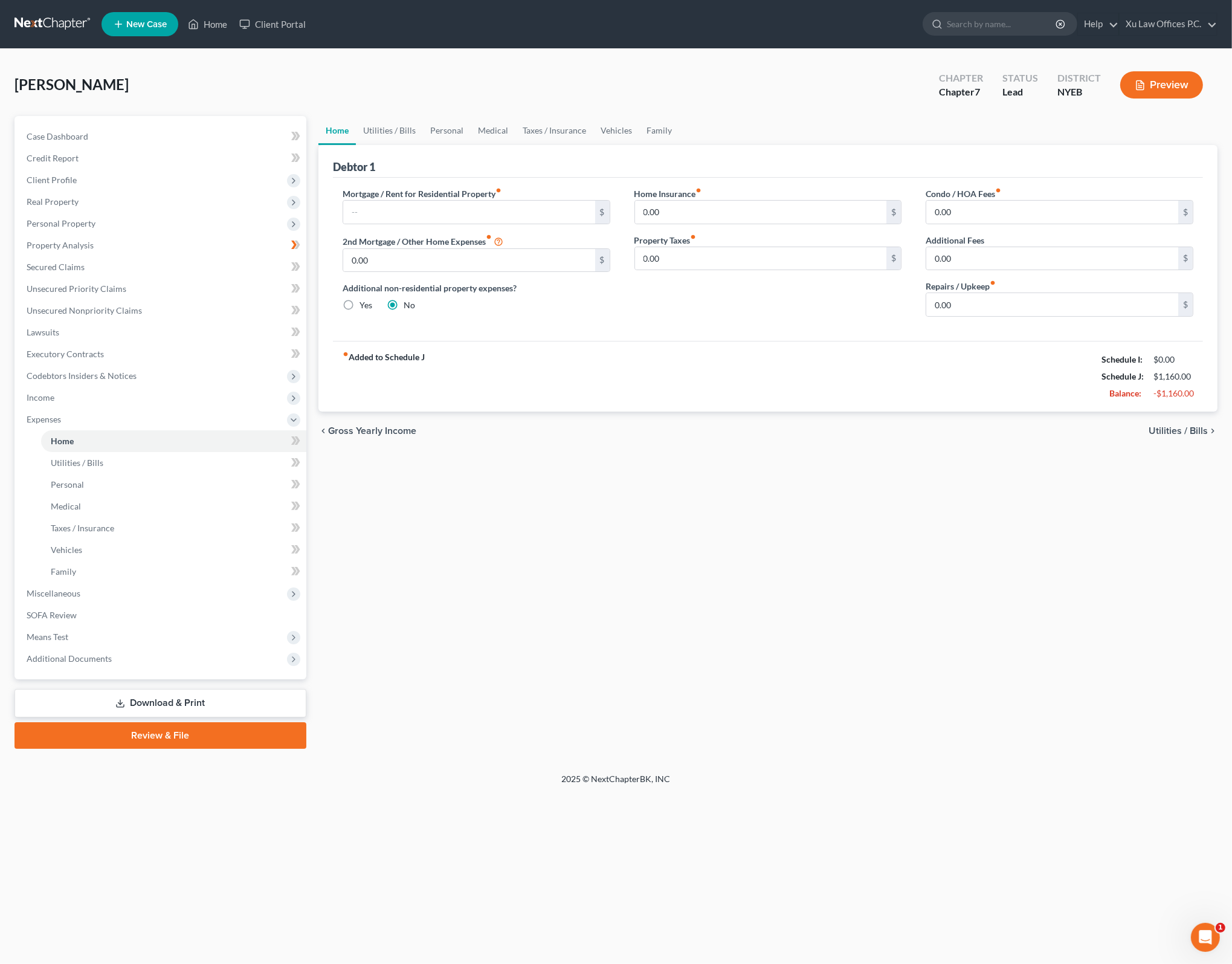
click at [694, 347] on div "fiber_manual_record Added to Schedule J Schedule I: $0.00 Schedule J: $1,160.00…" at bounding box center [767, 376] width 870 height 71
click at [1187, 429] on span "Utilities / Bills" at bounding box center [1178, 430] width 59 height 10
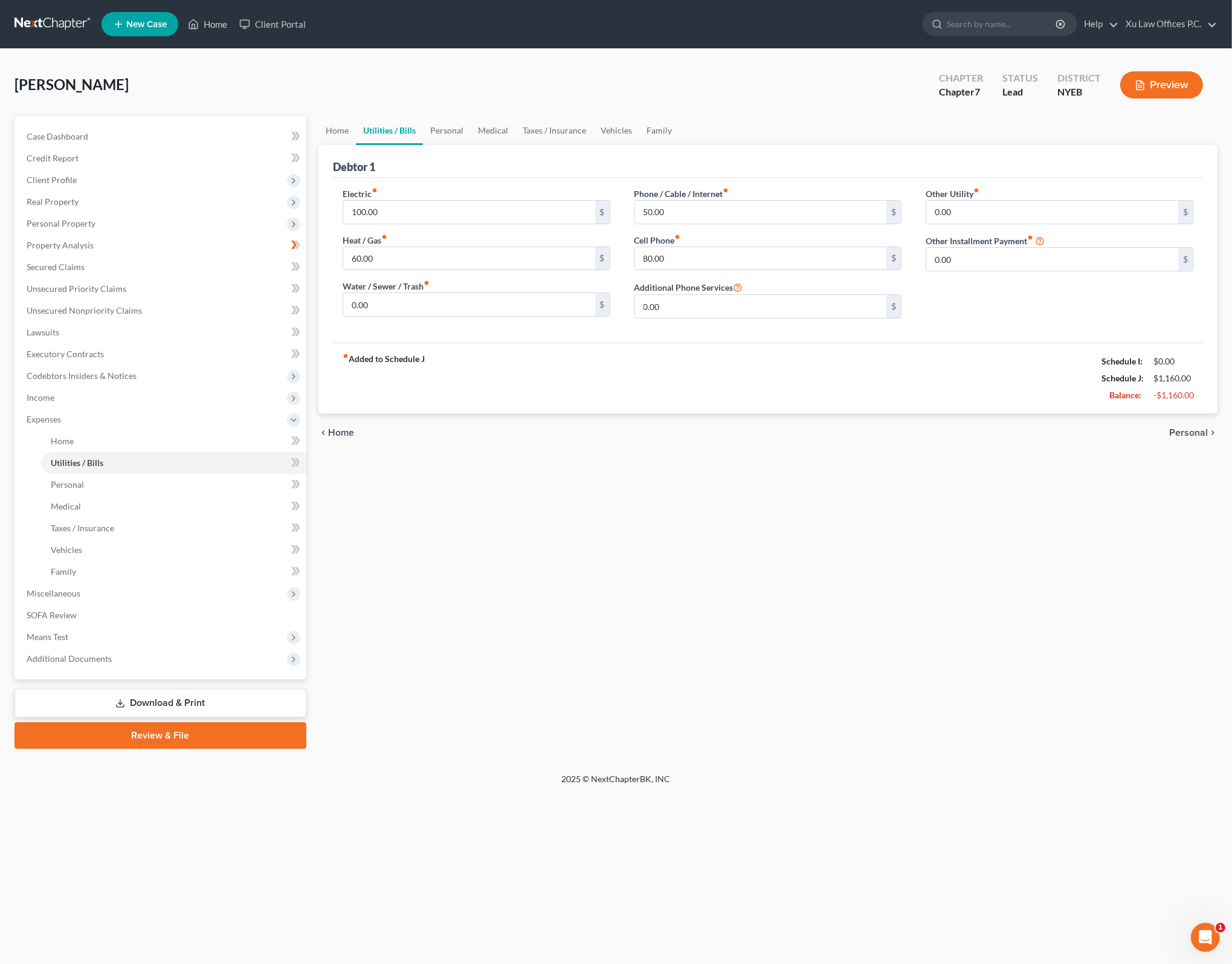
click at [1187, 429] on span "Personal" at bounding box center [1188, 433] width 39 height 10
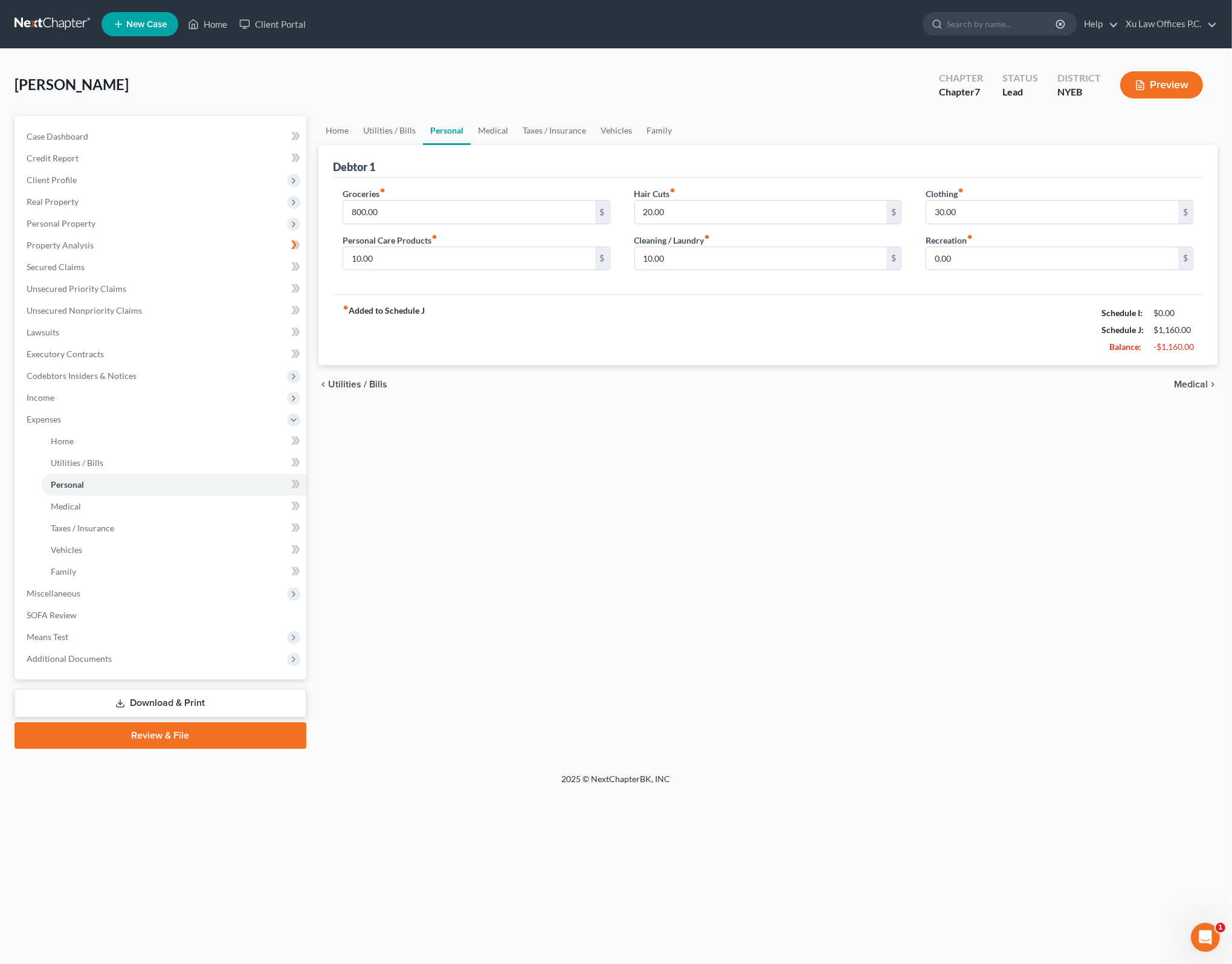
click at [569, 306] on div "fiber_manual_record Added to Schedule J Schedule I: $0.00 Schedule J: $1,160.00…" at bounding box center [767, 330] width 870 height 71
click at [688, 346] on div "fiber_manual_record Added to Schedule J Schedule I: $0.00 Schedule J: $1,160.00…" at bounding box center [767, 330] width 870 height 71
click at [1191, 379] on span "Medical" at bounding box center [1191, 384] width 34 height 10
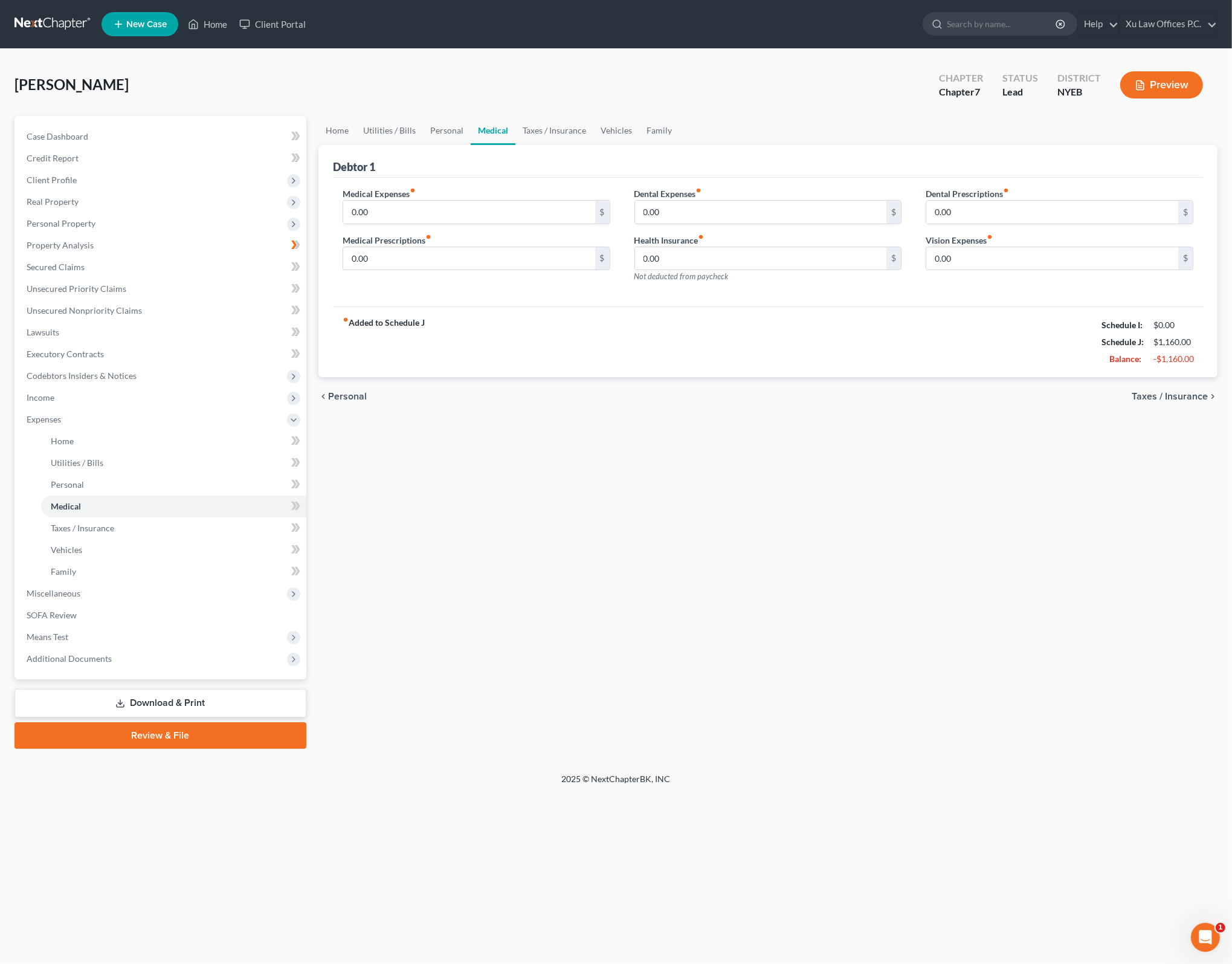
click at [1199, 392] on span "Taxes / Insurance" at bounding box center [1170, 396] width 76 height 10
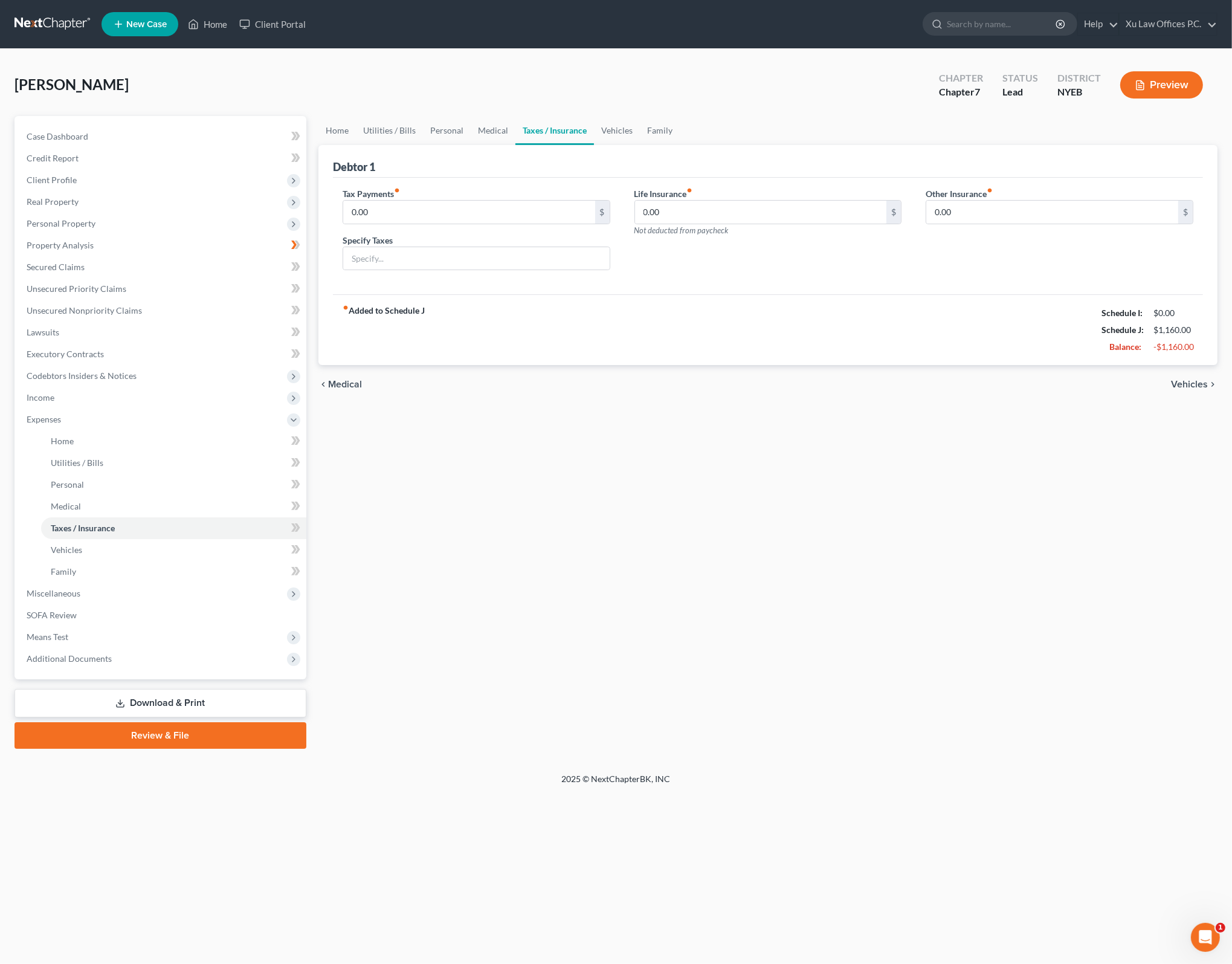
click at [1201, 375] on div "chevron_left Medical Vehicles chevron_right" at bounding box center [768, 384] width 899 height 39
click at [1188, 384] on span "Vehicles" at bounding box center [1189, 384] width 37 height 10
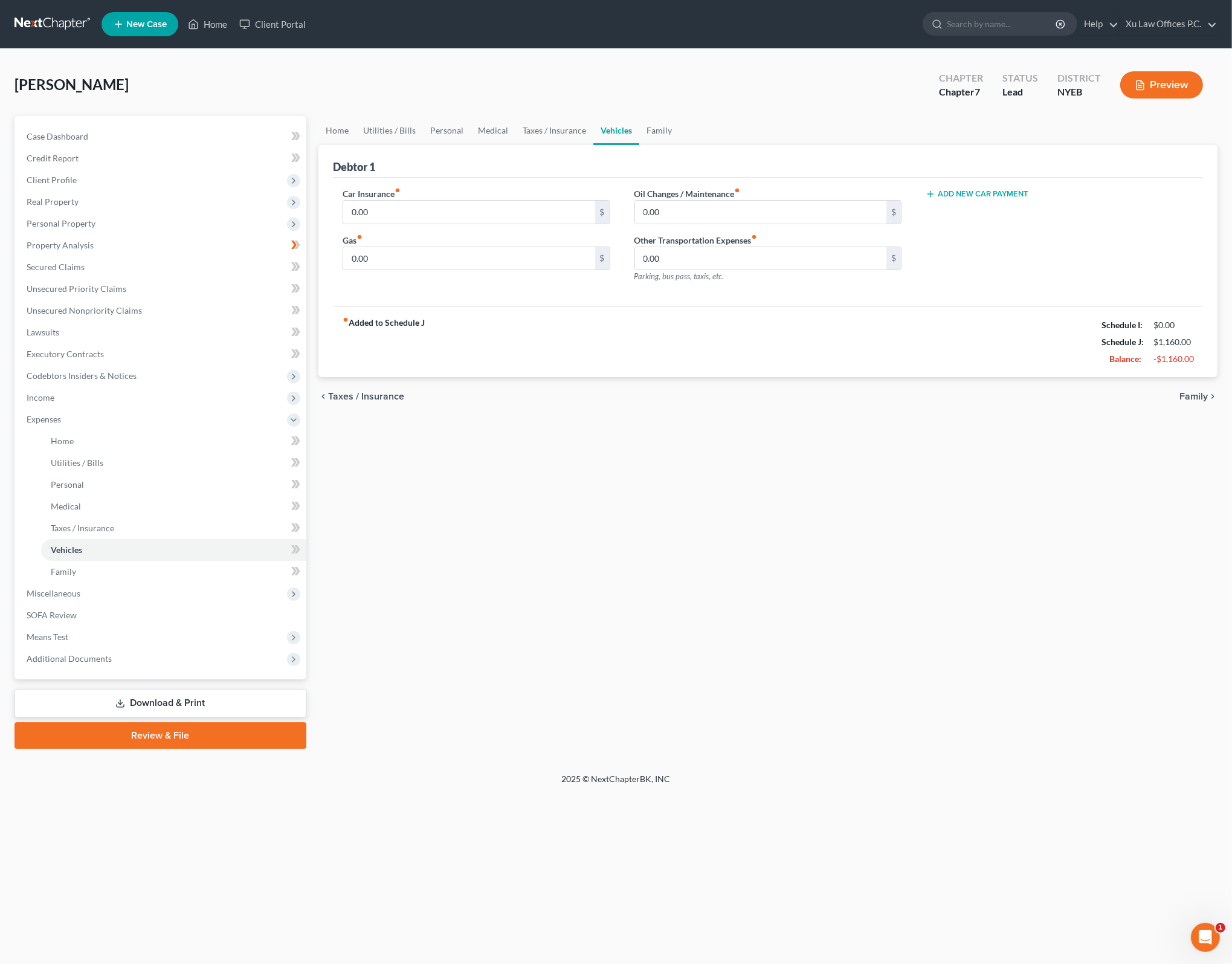
click at [1190, 387] on div "chevron_left Taxes / Insurance Family chevron_right" at bounding box center [768, 396] width 899 height 39
click at [1190, 392] on span "Family" at bounding box center [1194, 396] width 29 height 10
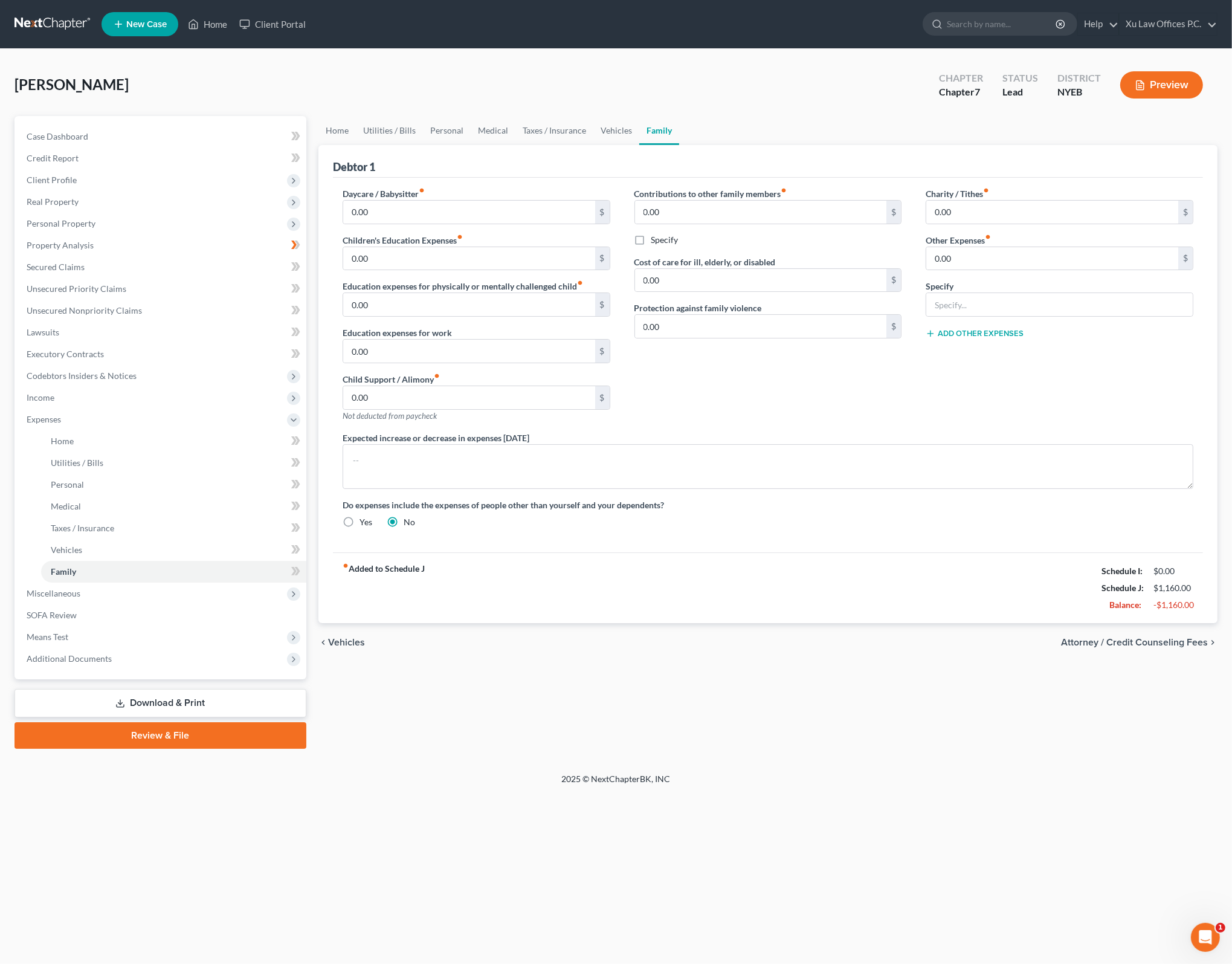
click at [863, 415] on div "Contributions to other family members fiber_manual_record 0.00 $ Specify Cost o…" at bounding box center [768, 310] width 292 height 244
click at [885, 396] on div "Contributions to other family members fiber_manual_record 0.00 $ Specify Cost o…" at bounding box center [768, 310] width 292 height 244
click at [1150, 641] on span "Attorney / Credit Counseling Fees" at bounding box center [1134, 642] width 147 height 10
select select "0"
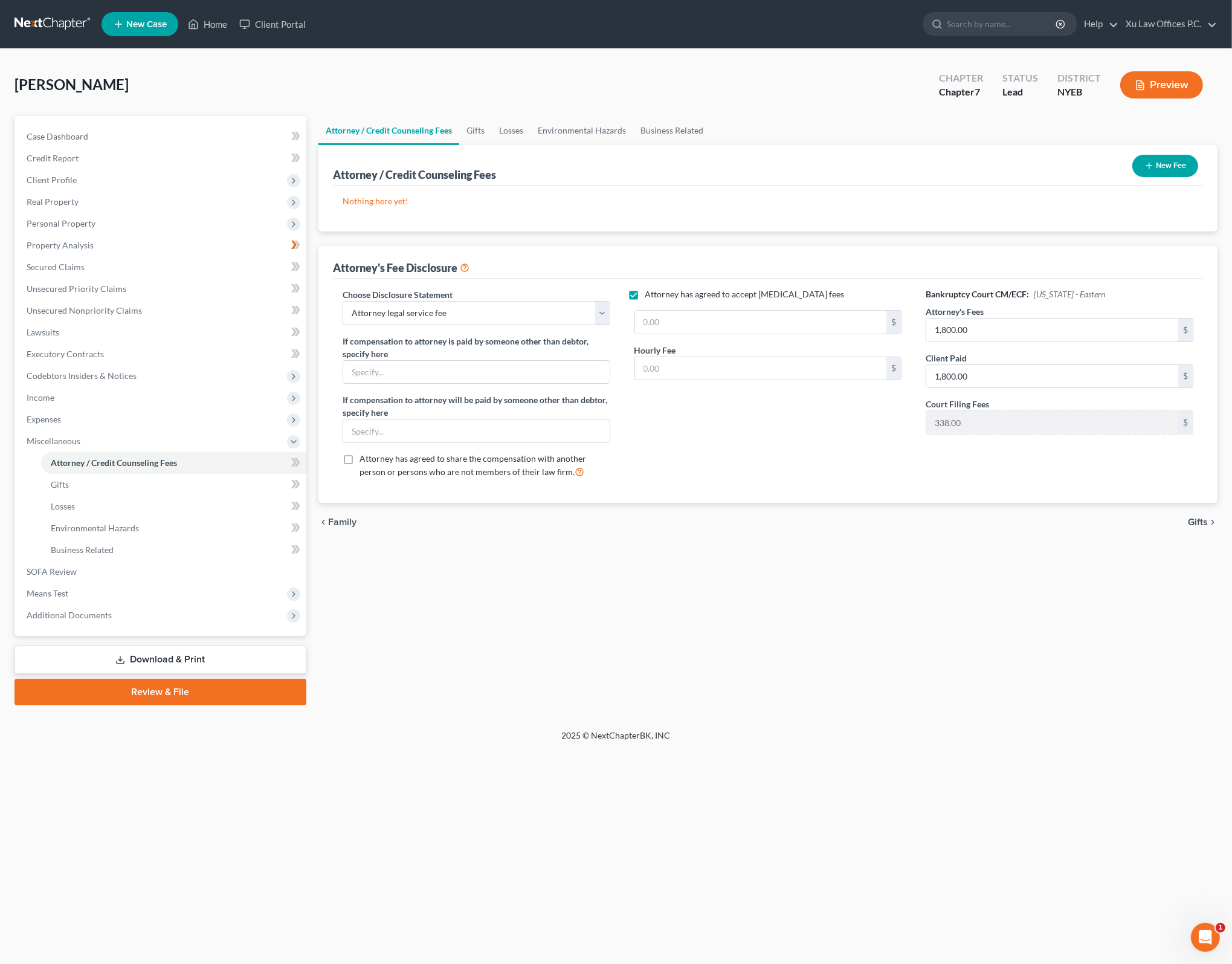
click at [1197, 520] on span "Gifts" at bounding box center [1197, 522] width 20 height 10
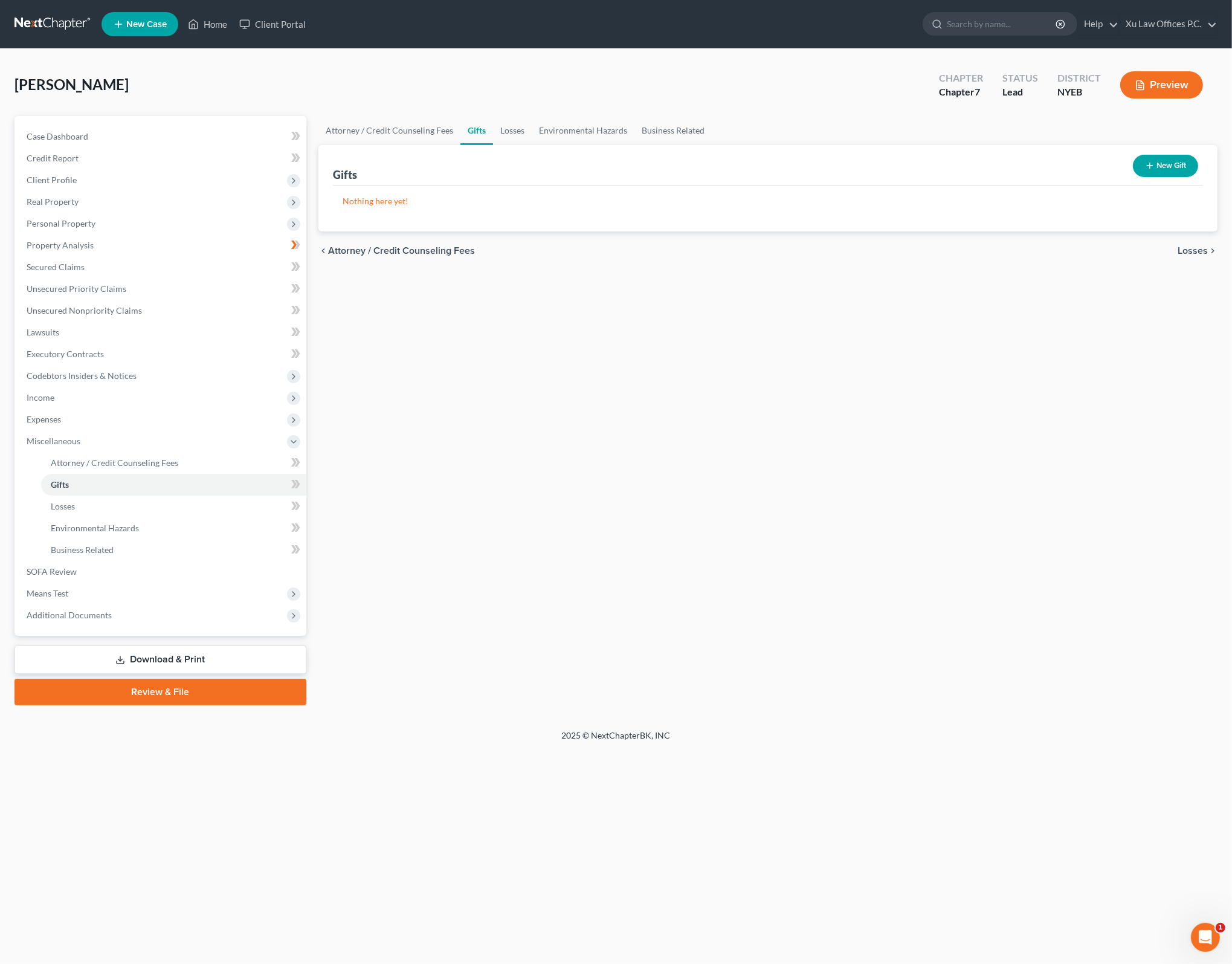
click at [1197, 246] on span "Losses" at bounding box center [1192, 250] width 30 height 10
drag, startPoint x: 1069, startPoint y: 430, endPoint x: 1126, endPoint y: 268, distance: 171.7
click at [1070, 425] on div "Attorney / Credit Counseling Fees Gifts Losses Environmental Hazards Business R…" at bounding box center [767, 410] width 911 height 589
click at [1157, 256] on div "chevron_left Gifts Environmental Hazards chevron_right" at bounding box center [768, 250] width 899 height 39
click at [1160, 250] on span "Environmental Hazards" at bounding box center [1157, 250] width 102 height 10
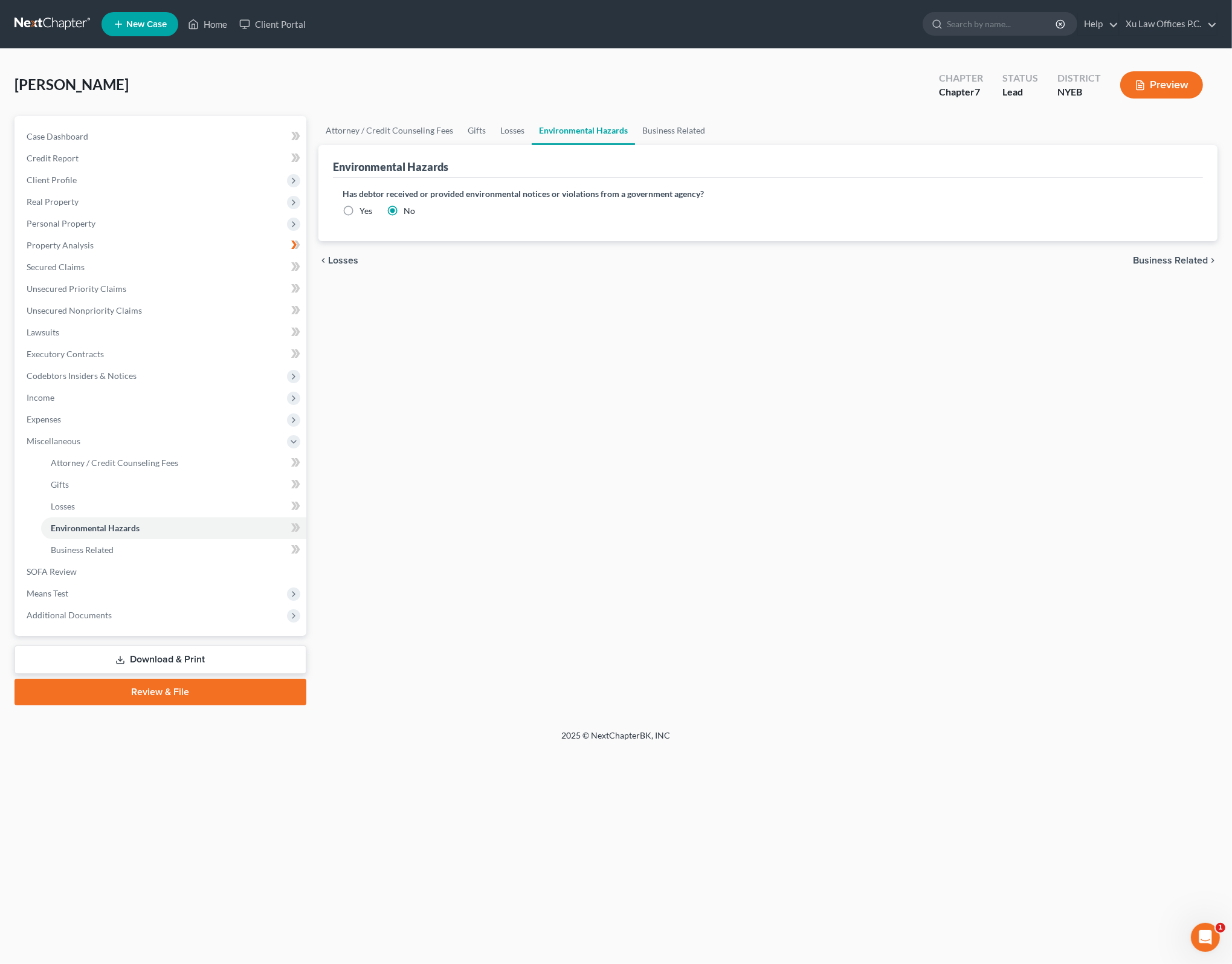
click at [1160, 250] on div "chevron_left Losses Business Related chevron_right" at bounding box center [768, 260] width 899 height 39
click at [1165, 256] on span "Business Related" at bounding box center [1170, 261] width 75 height 10
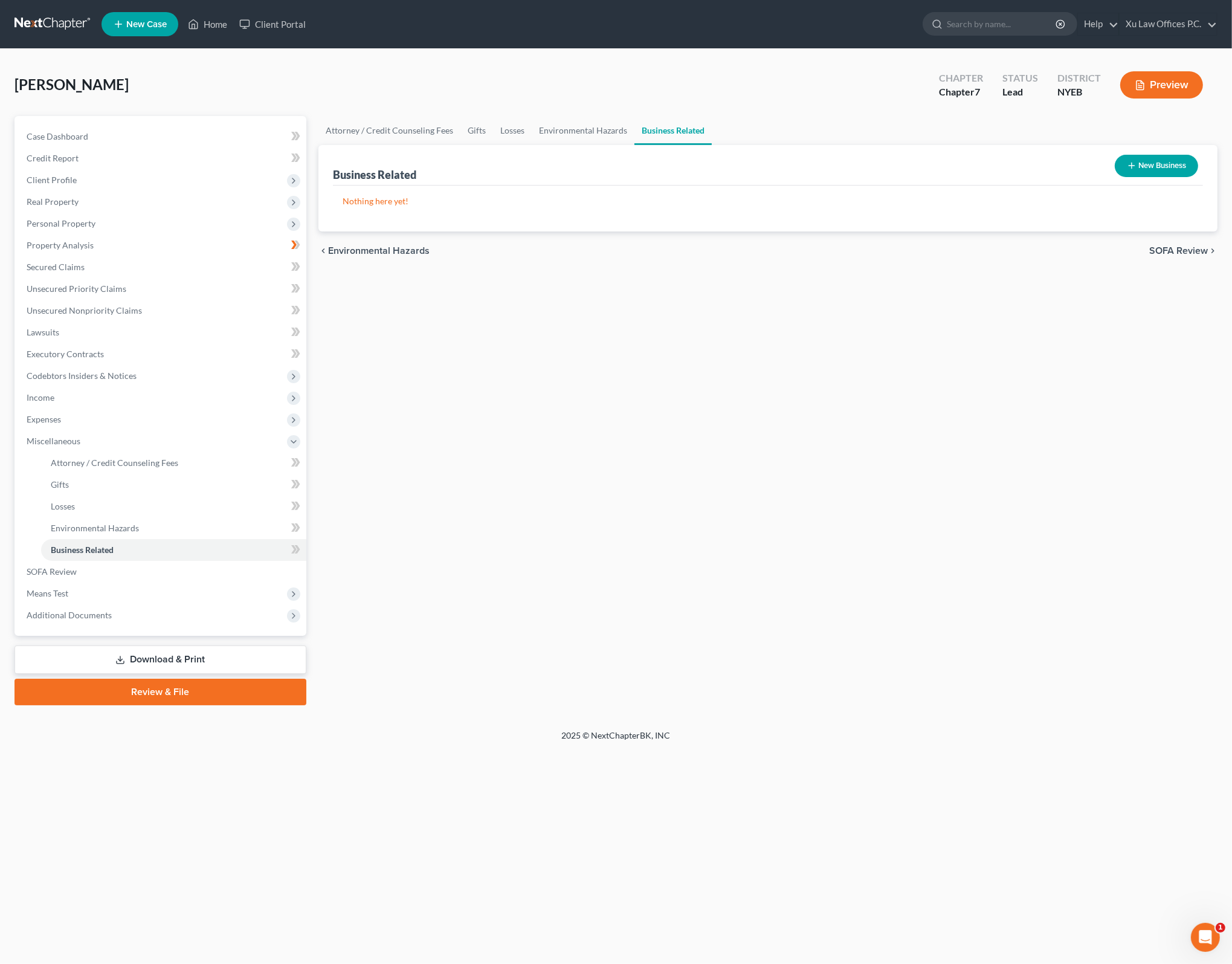
click at [1178, 246] on span "SOFA Review" at bounding box center [1178, 250] width 59 height 10
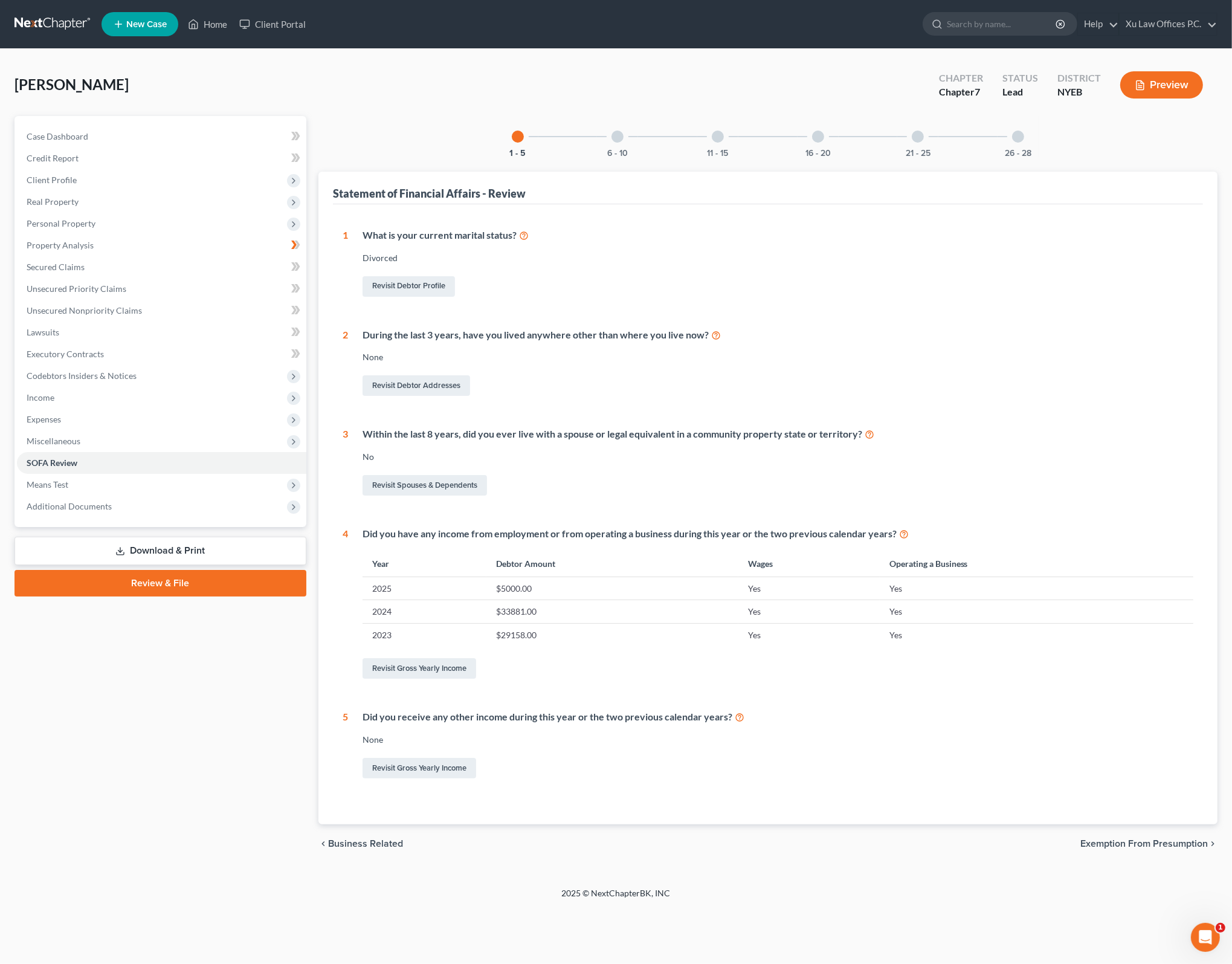
click at [1179, 846] on span "Exemption from Presumption" at bounding box center [1143, 843] width 128 height 10
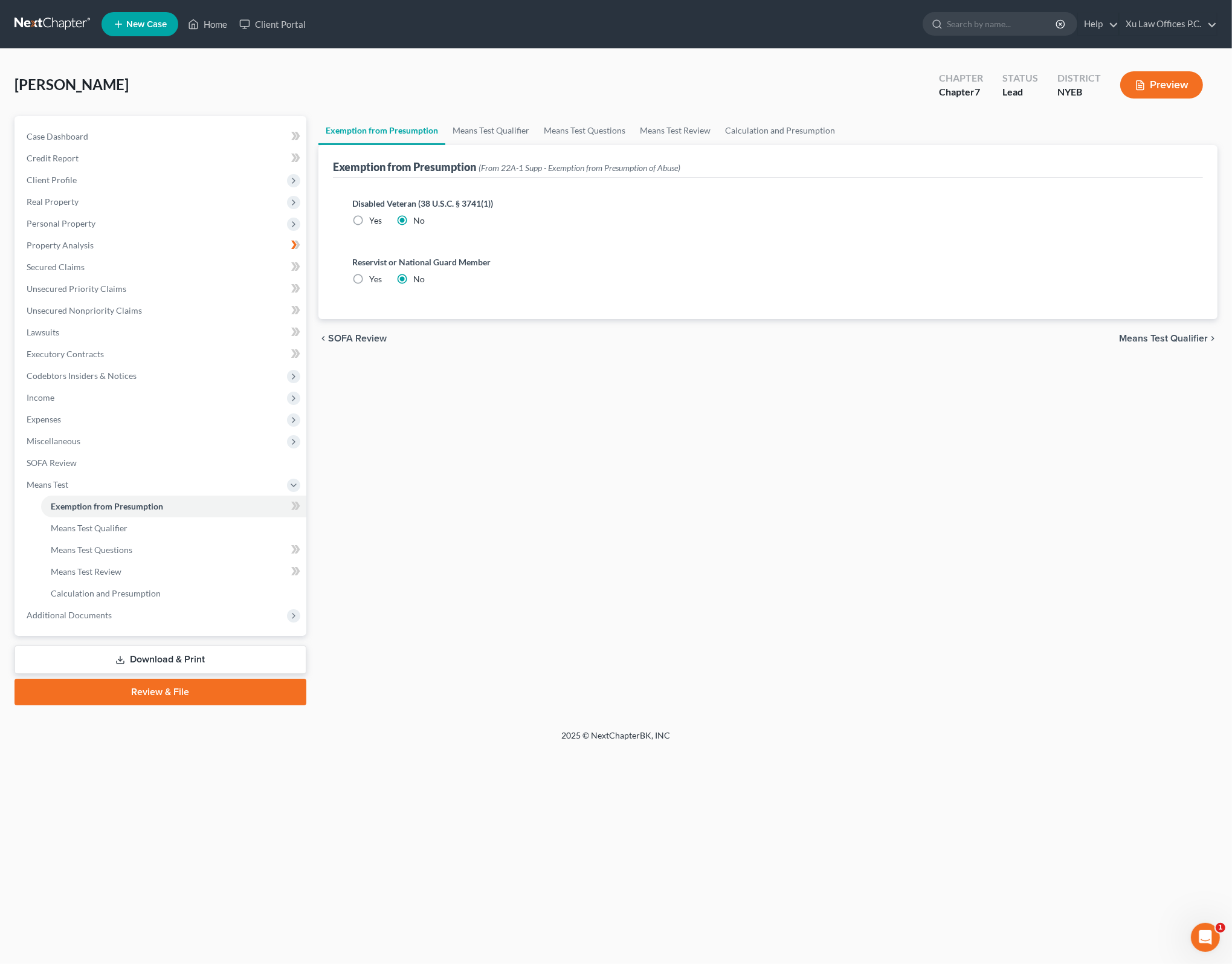
click at [684, 371] on div "Exemption from Presumption Means Test Qualifier Means Test Questions Means Test…" at bounding box center [767, 410] width 911 height 589
click at [1167, 342] on span "Means Test Qualifier" at bounding box center [1163, 338] width 89 height 10
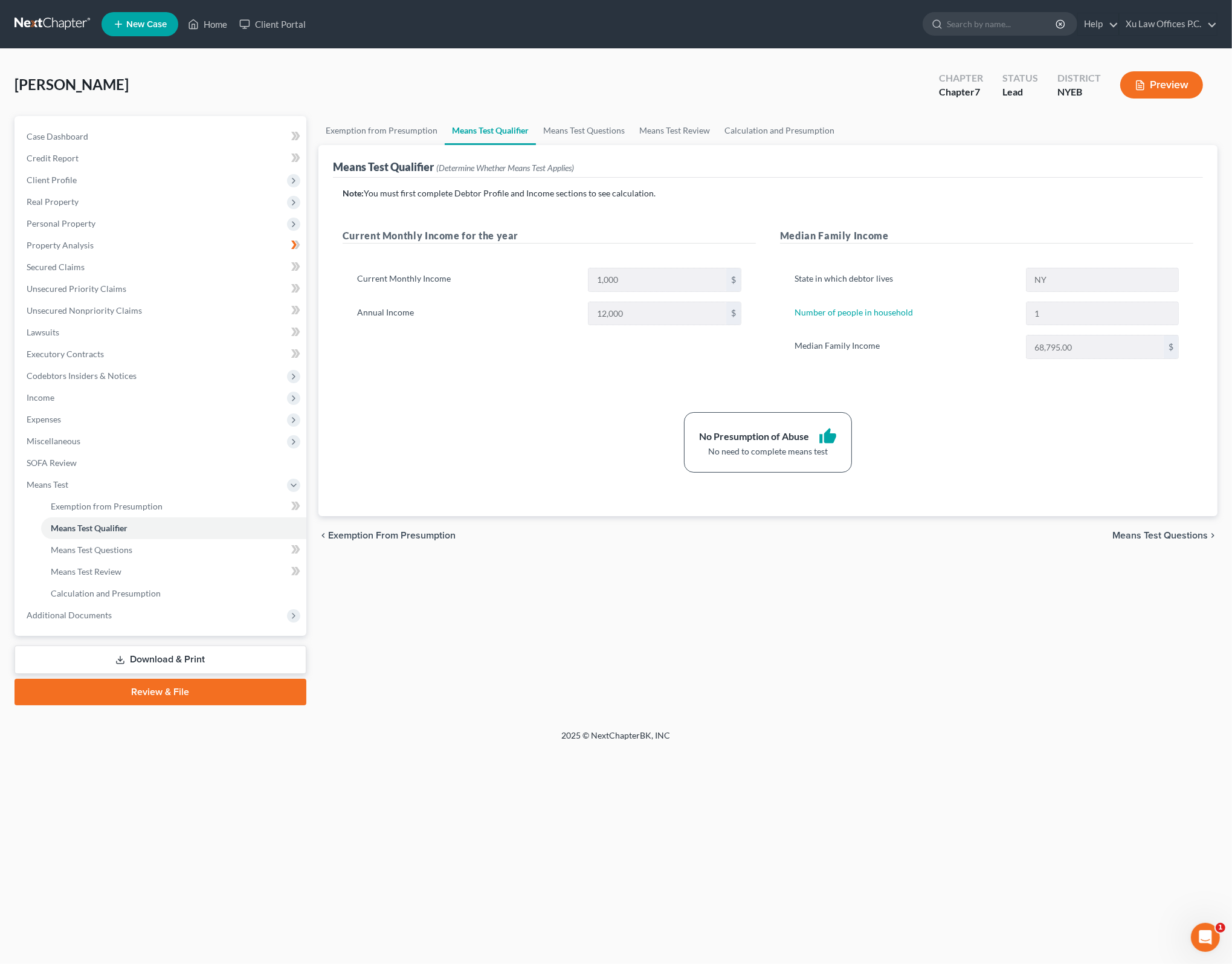
click at [1184, 531] on span "Means Test Questions" at bounding box center [1160, 536] width 96 height 10
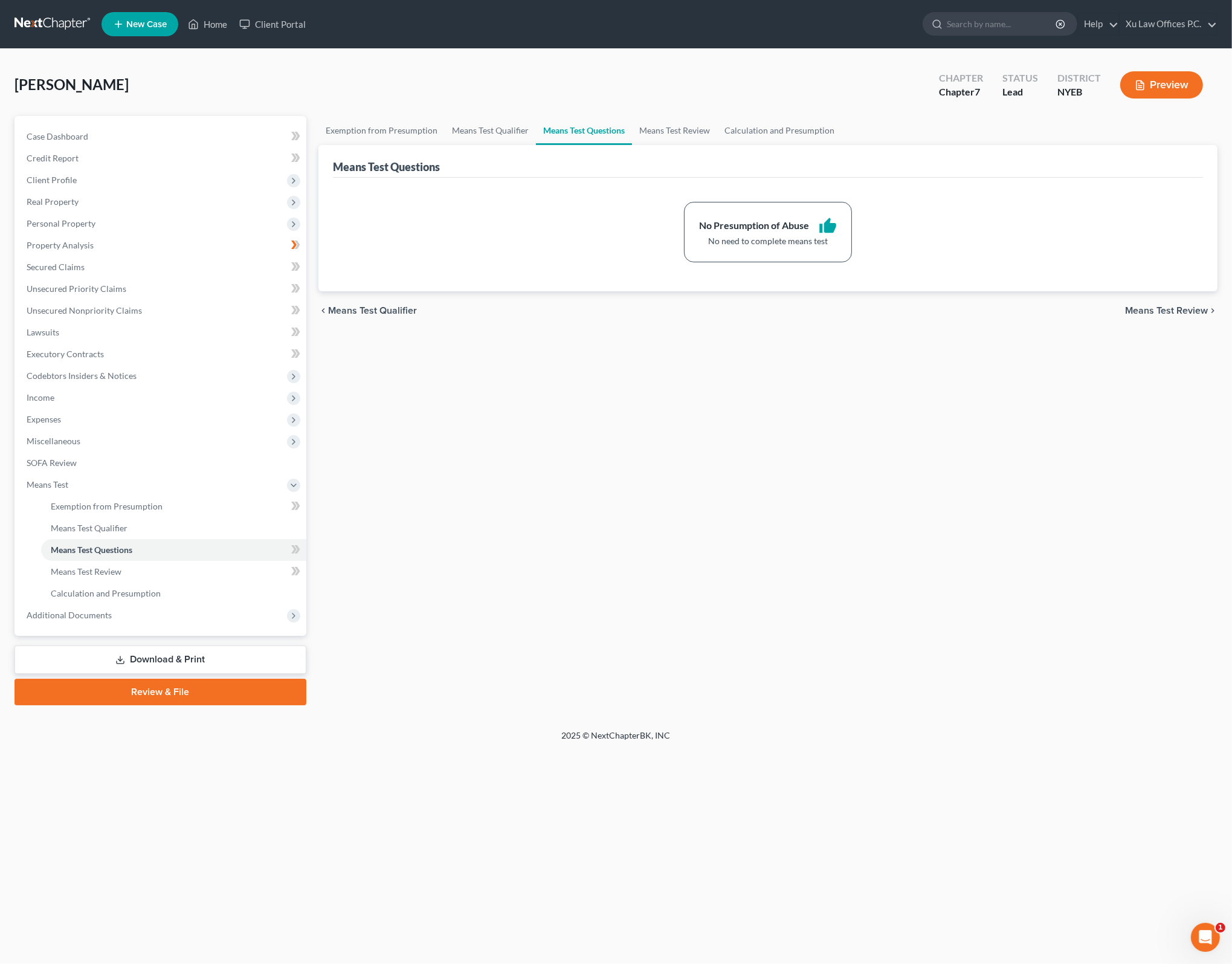
click at [1162, 302] on div "chevron_left Means Test Qualifier Means Test Review chevron_right" at bounding box center [768, 310] width 899 height 39
click at [1165, 309] on span "Means Test Review" at bounding box center [1166, 310] width 83 height 10
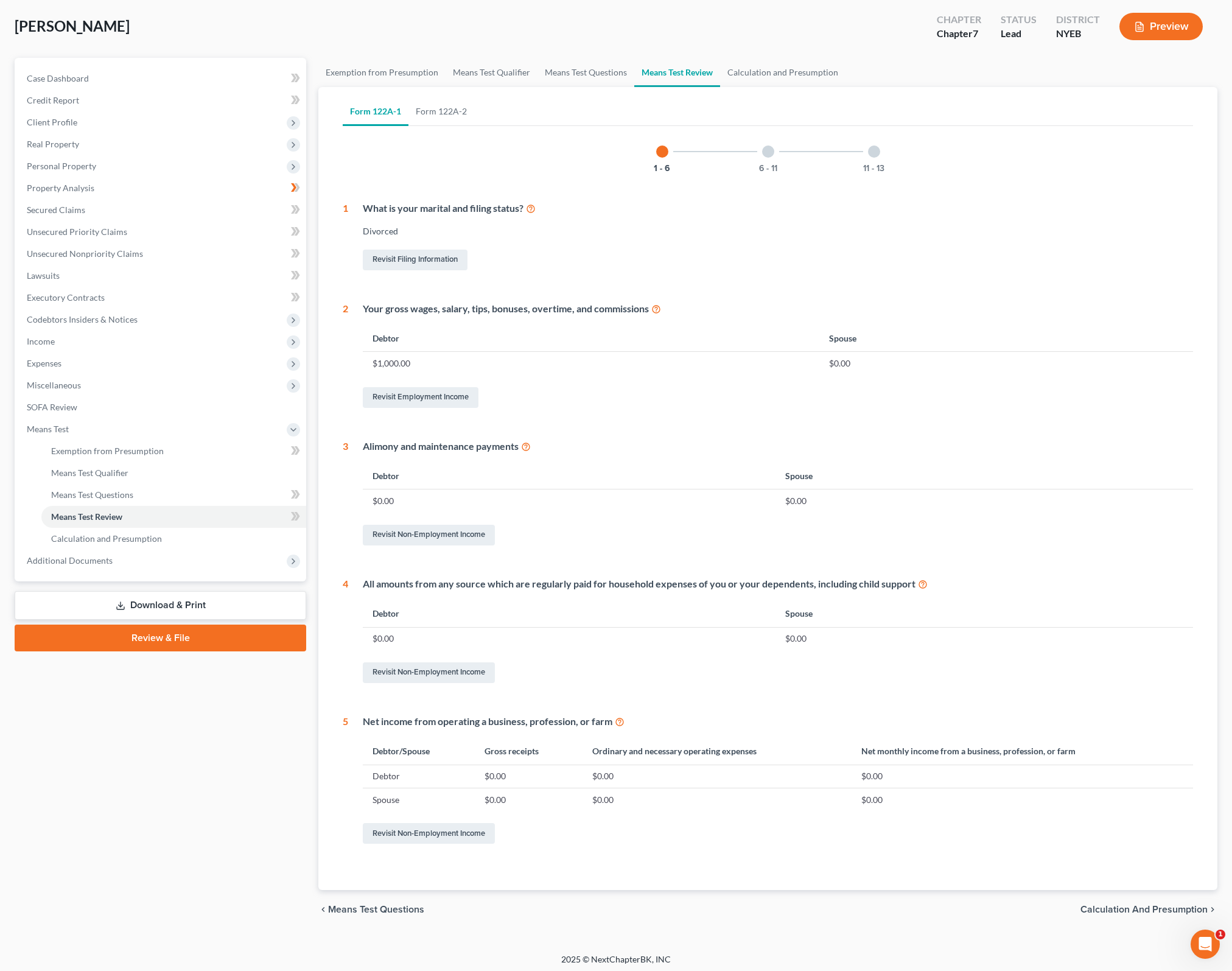
scroll to position [61, 0]
click at [500, 206] on div "What is your marital and filing status?" at bounding box center [778, 206] width 830 height 14
click at [600, 309] on div "Your gross wages, salary, tips, bonuses, overtime, and commissions" at bounding box center [778, 307] width 830 height 14
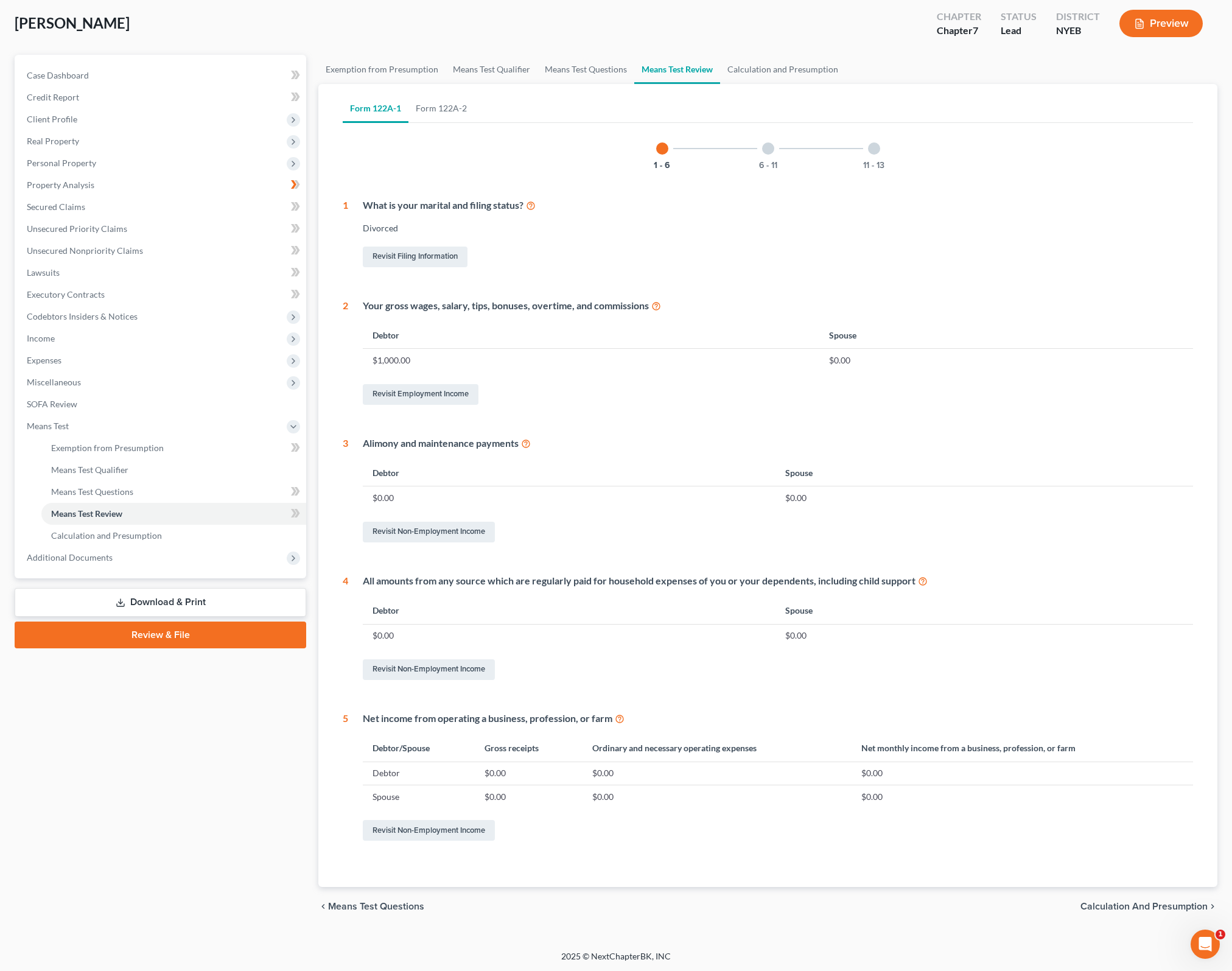
click at [485, 445] on div "Alimony and maintenance payments" at bounding box center [778, 443] width 830 height 14
click at [594, 301] on div "Your gross wages, salary, tips, bonuses, overtime, and commissions" at bounding box center [778, 306] width 830 height 14
click at [517, 300] on div "Your gross wages, salary, tips, bonuses, overtime, and commissions" at bounding box center [778, 306] width 830 height 14
click at [578, 308] on div "Your gross wages, salary, tips, bonuses, overtime, and commissions" at bounding box center [778, 306] width 830 height 14
drag, startPoint x: 618, startPoint y: 309, endPoint x: 619, endPoint y: 325, distance: 16.0
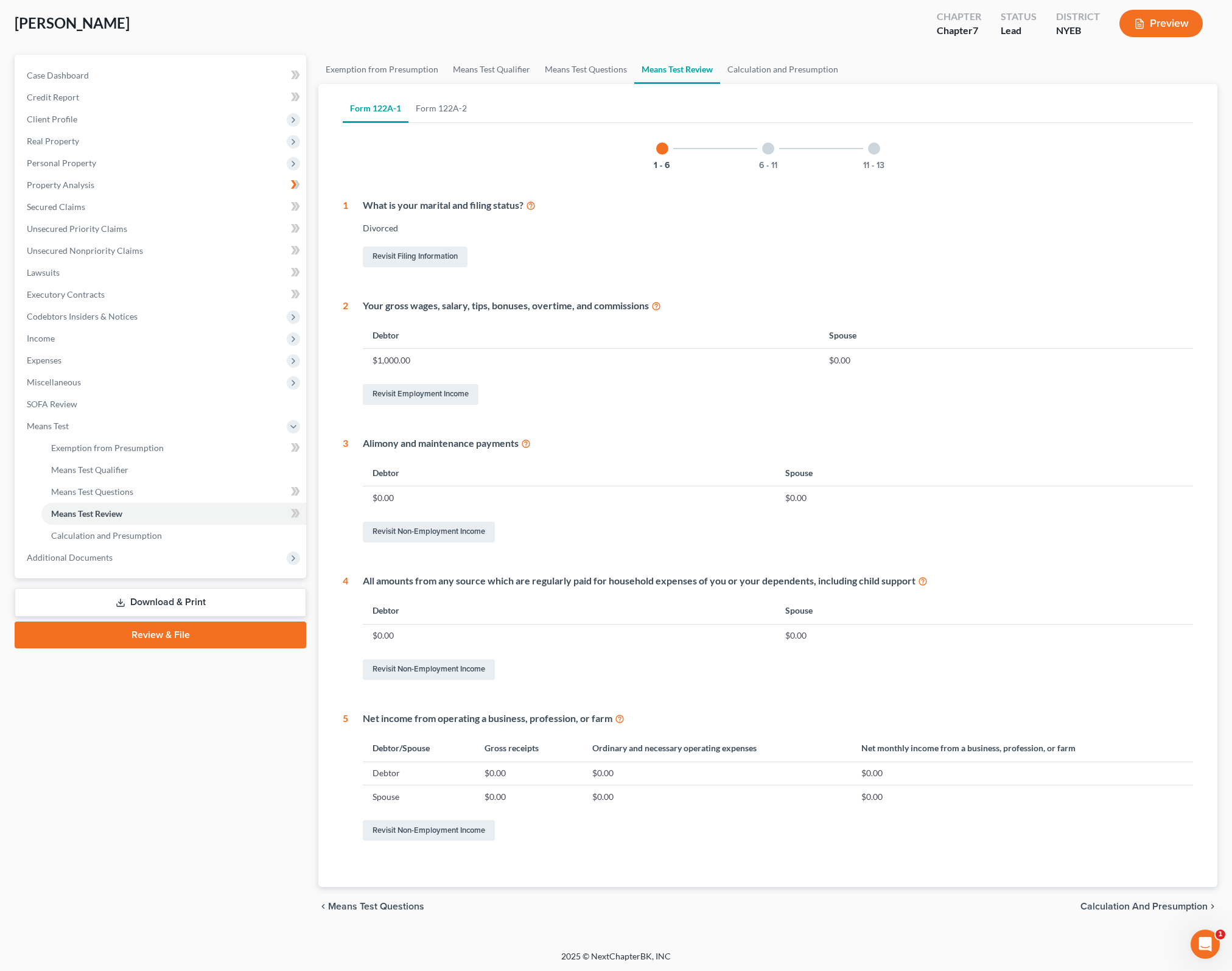
click at [619, 311] on div "Your gross wages, salary, tips, bonuses, overtime, and commissions" at bounding box center [778, 306] width 830 height 14
click at [1091, 445] on div "Alimony and maintenance payments" at bounding box center [778, 443] width 830 height 14
